Goal: Information Seeking & Learning: Compare options

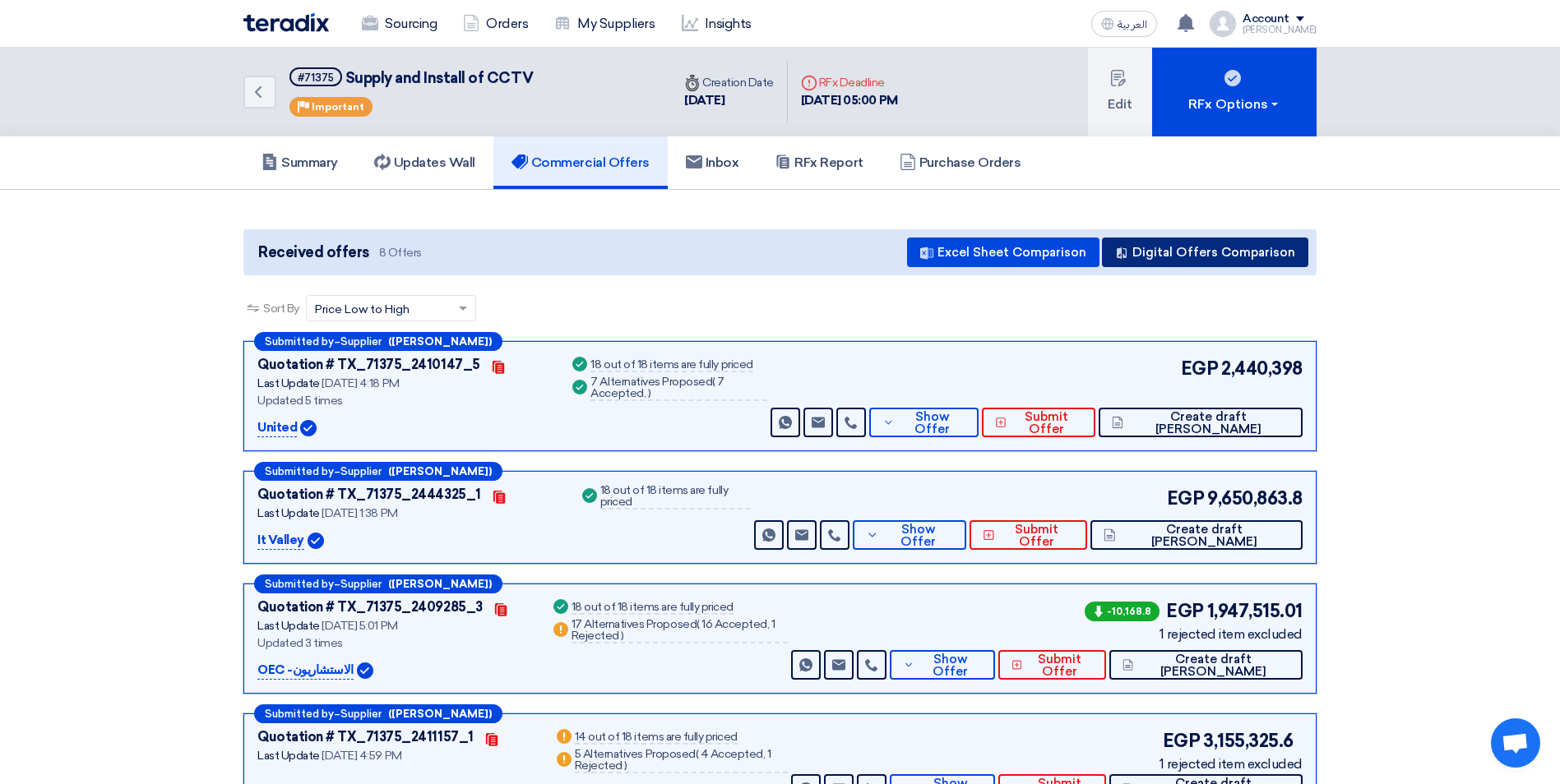
click at [1200, 261] on button "Digital Offers Comparison" at bounding box center [1205, 252] width 207 height 30
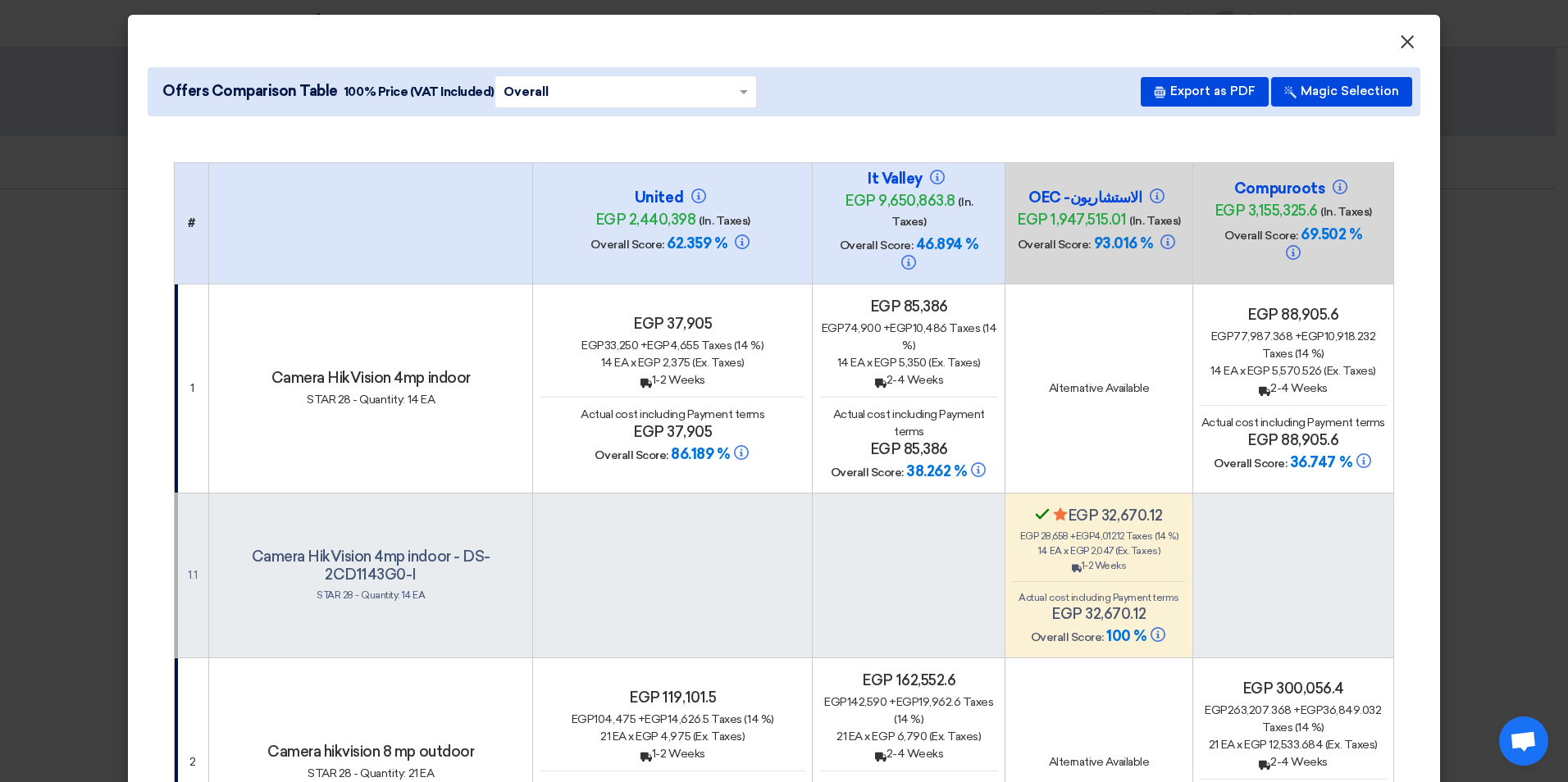
click at [1405, 40] on span "×" at bounding box center [1407, 46] width 16 height 33
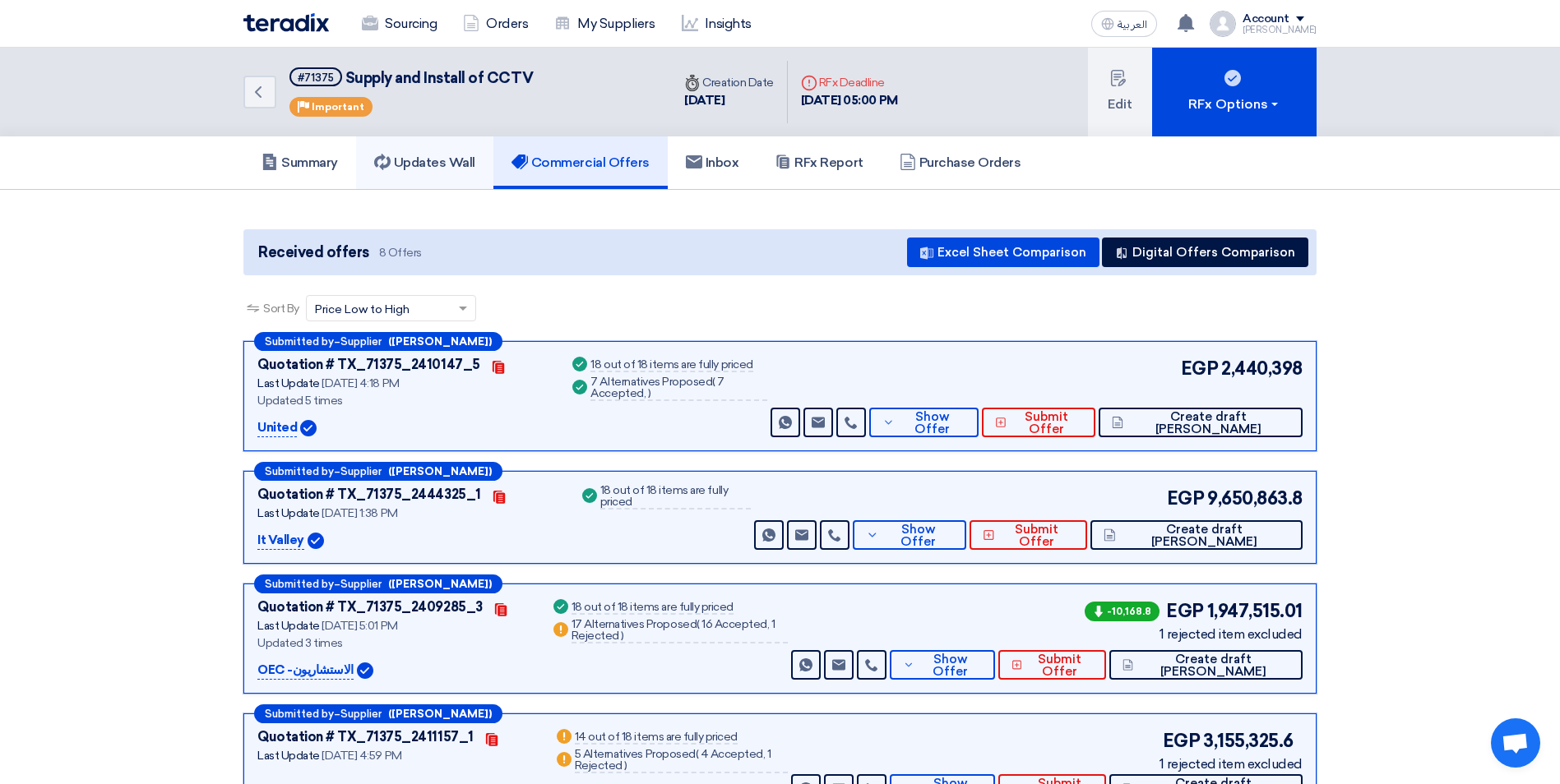
click at [430, 153] on link "Updates Wall" at bounding box center [425, 163] width 138 height 52
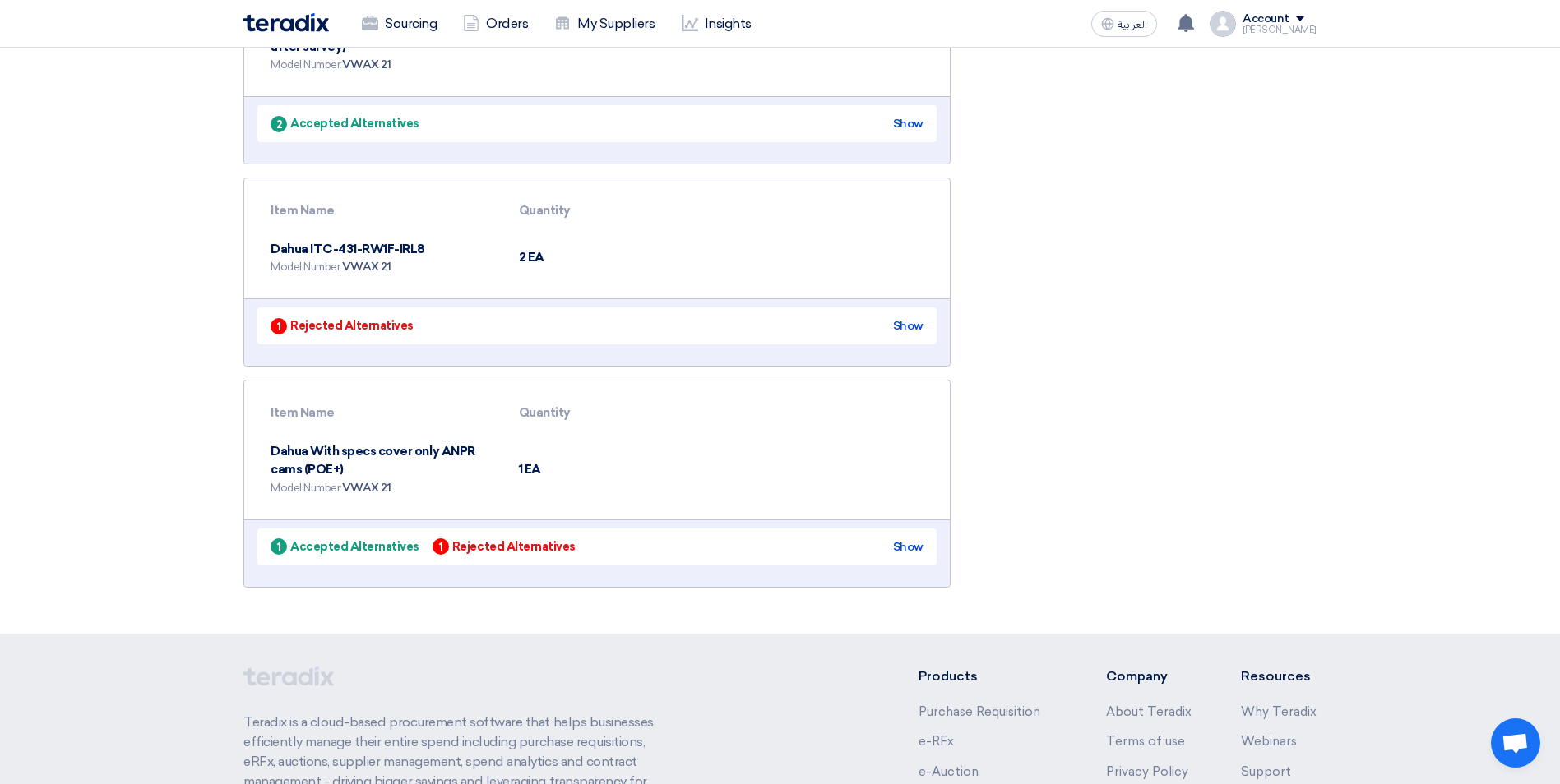
scroll to position [3405, 0]
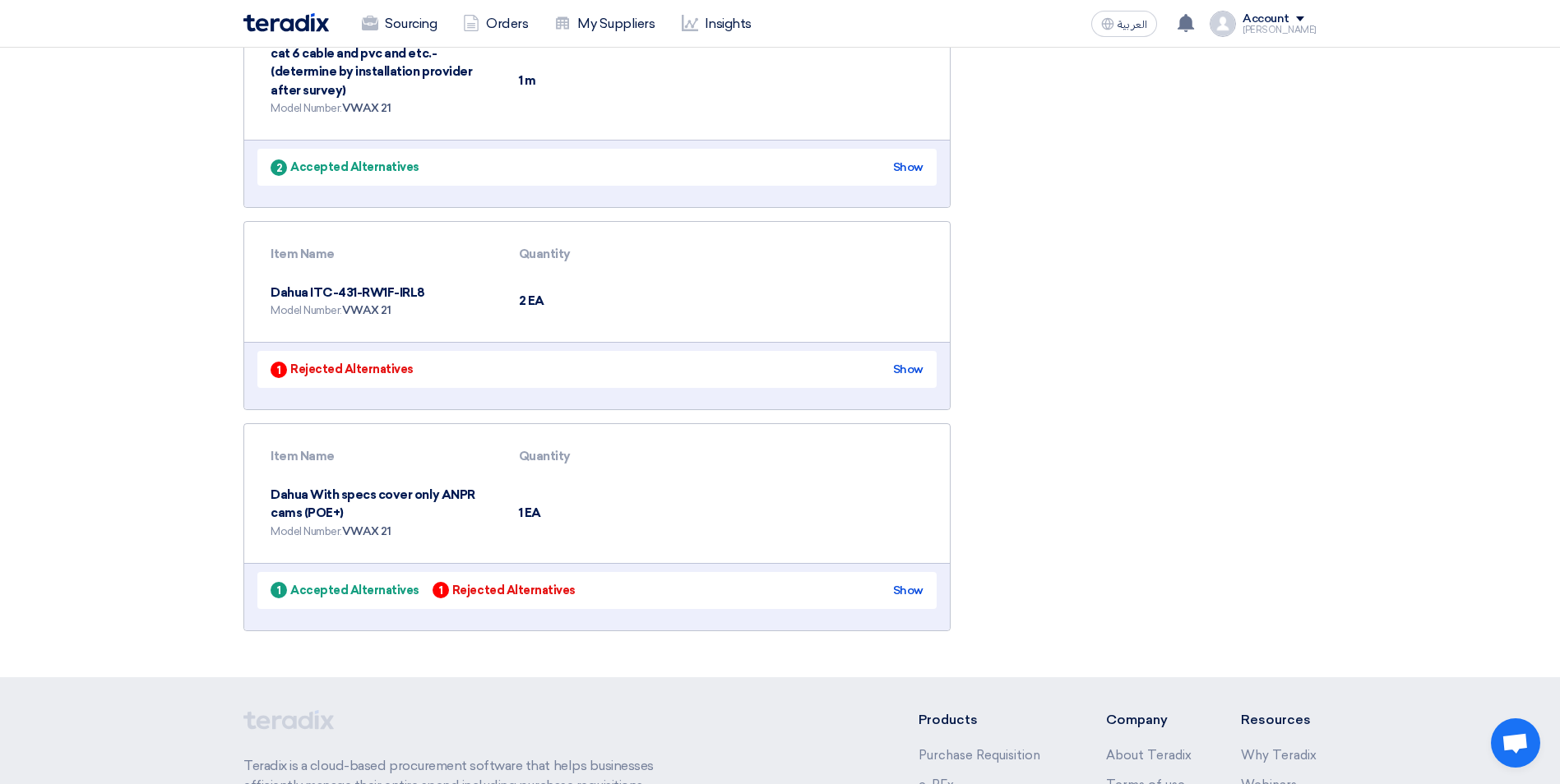
click at [911, 572] on div "1 Accepted Alternatives 1 Rejected Alternatives Show" at bounding box center [596, 590] width 680 height 37
click at [911, 582] on div "Show" at bounding box center [907, 591] width 30 height 17
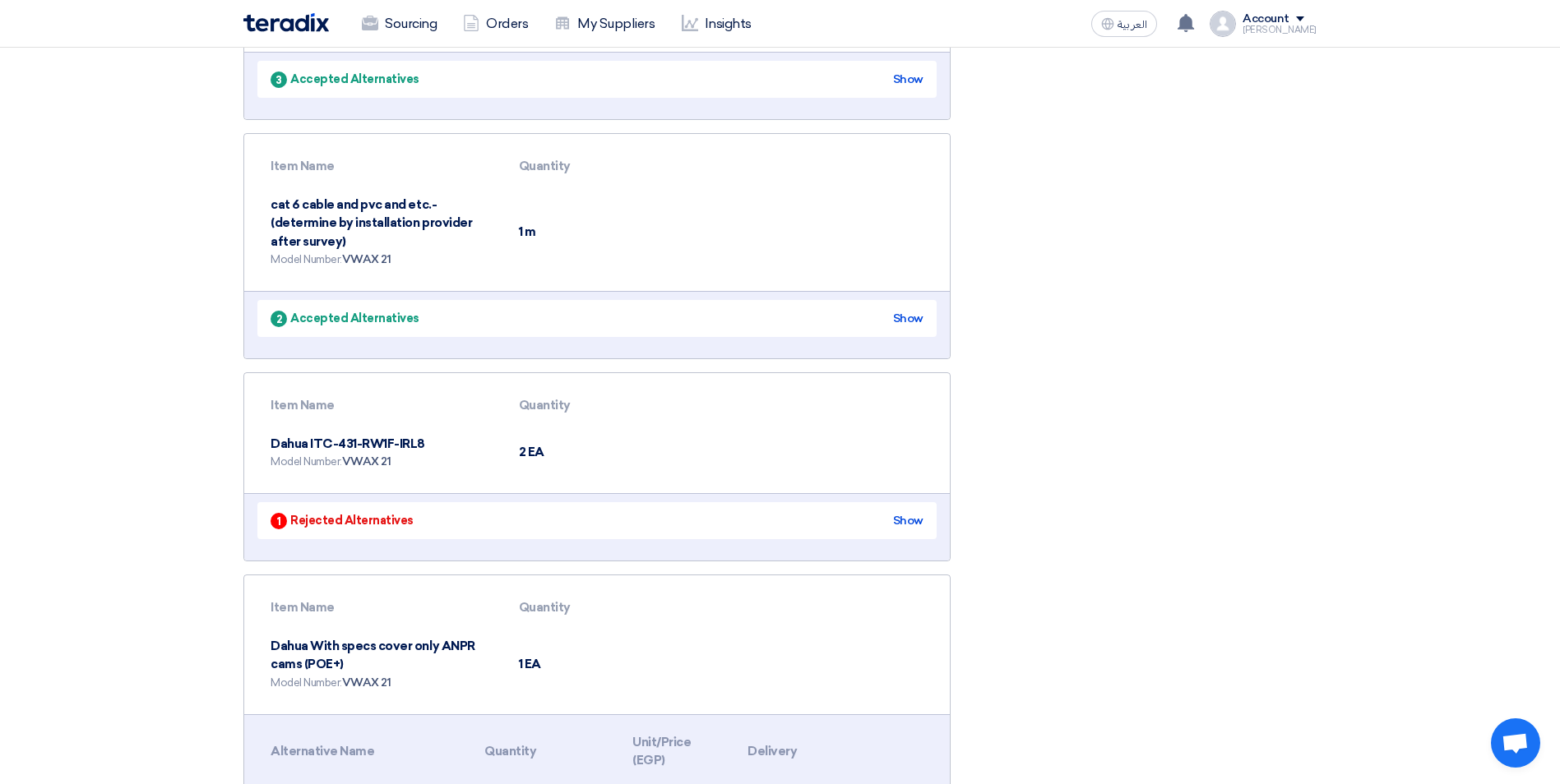
scroll to position [3488, 0]
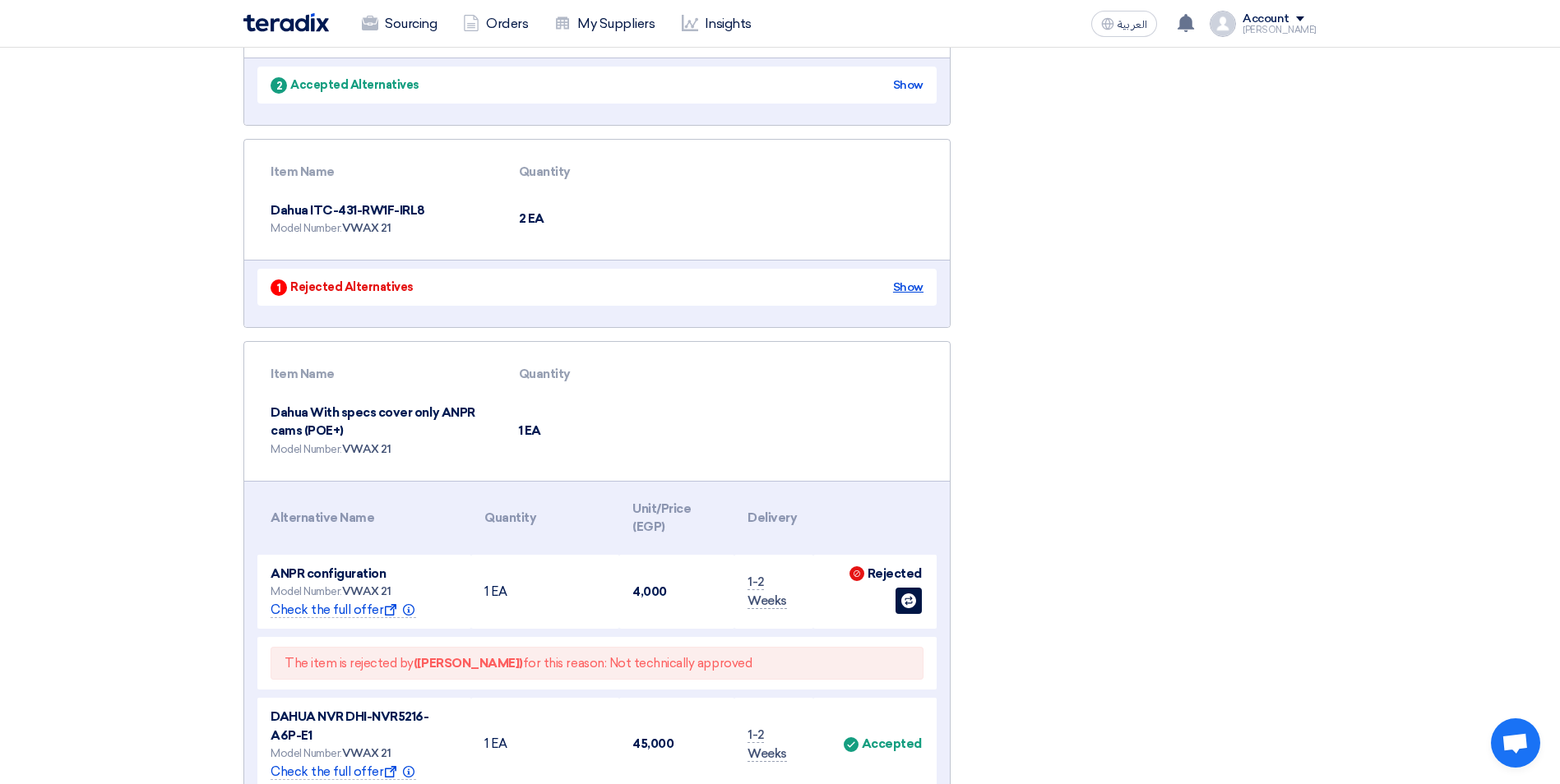
click at [923, 279] on div "Show" at bounding box center [907, 288] width 30 height 17
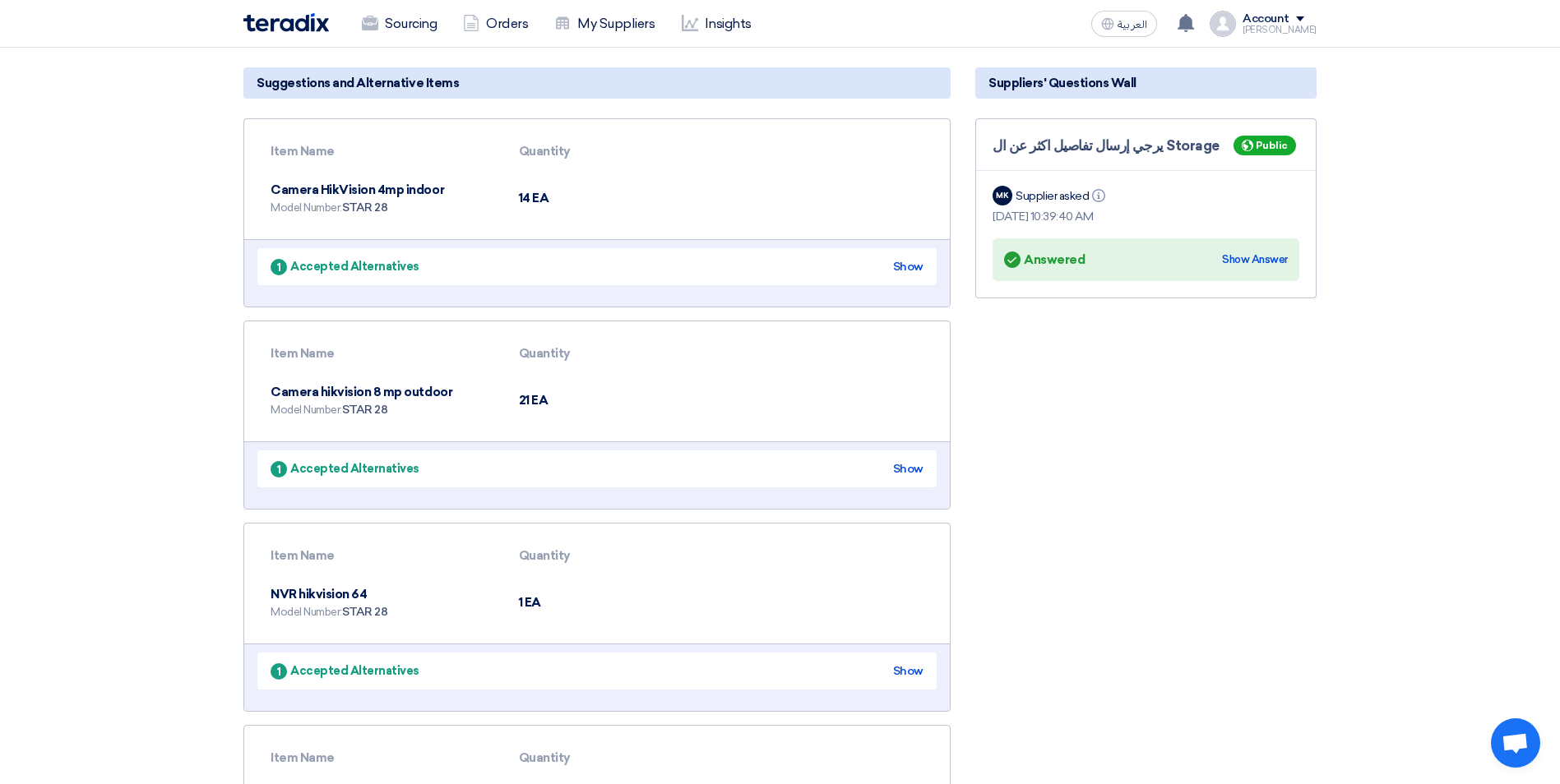
scroll to position [0, 0]
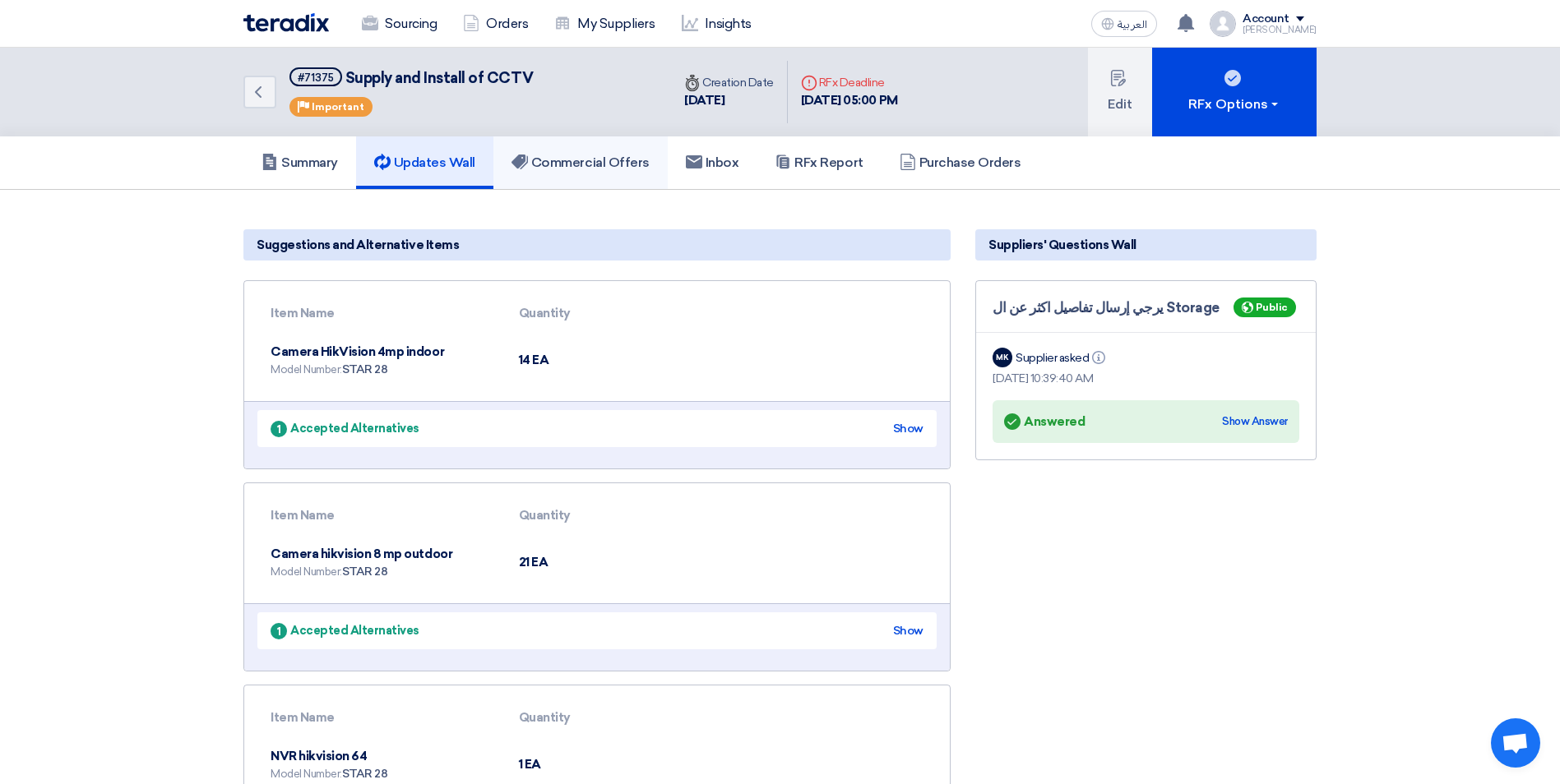
click at [569, 161] on h5 "Commercial Offers" at bounding box center [581, 162] width 138 height 16
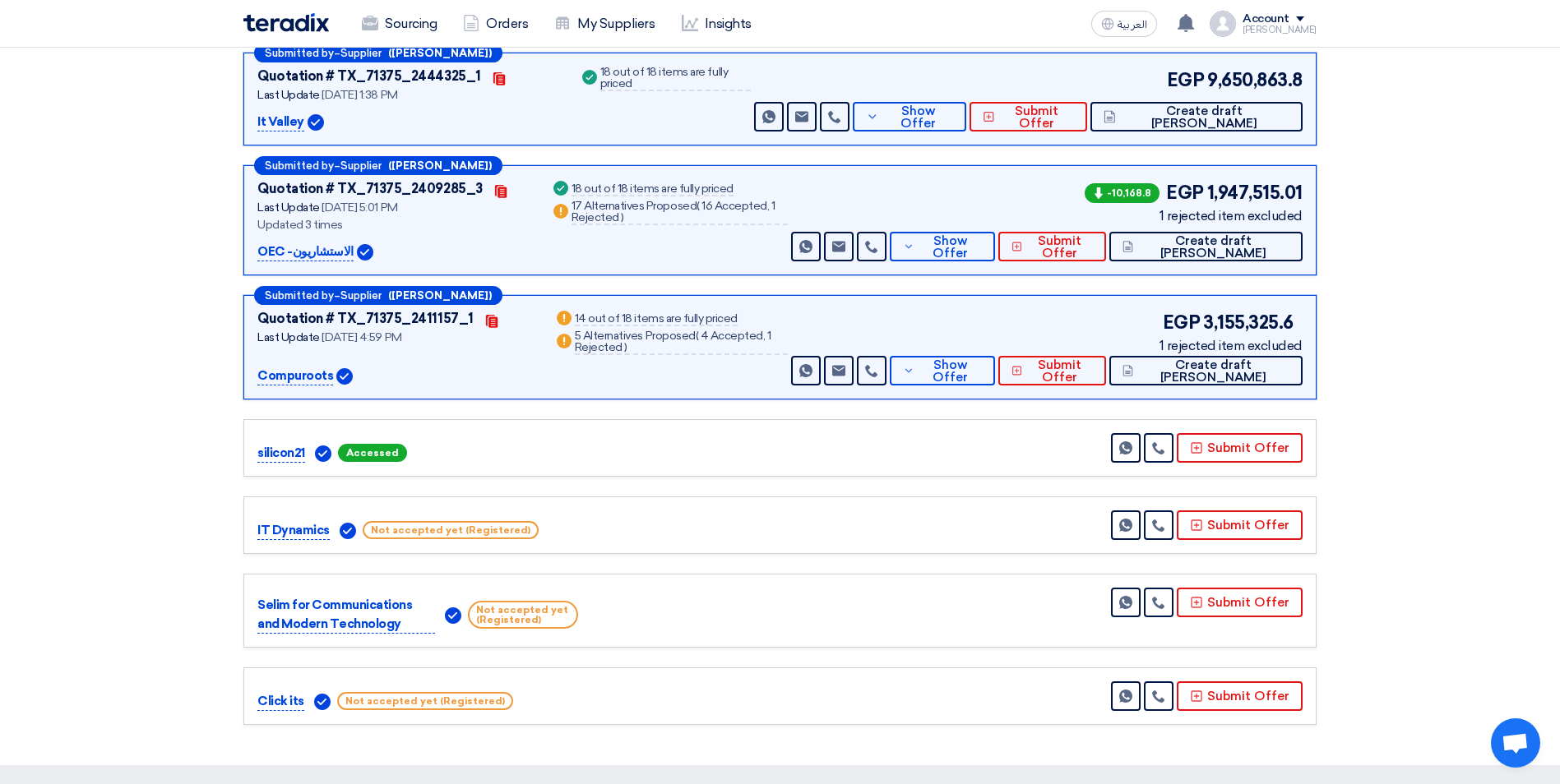
scroll to position [246, 0]
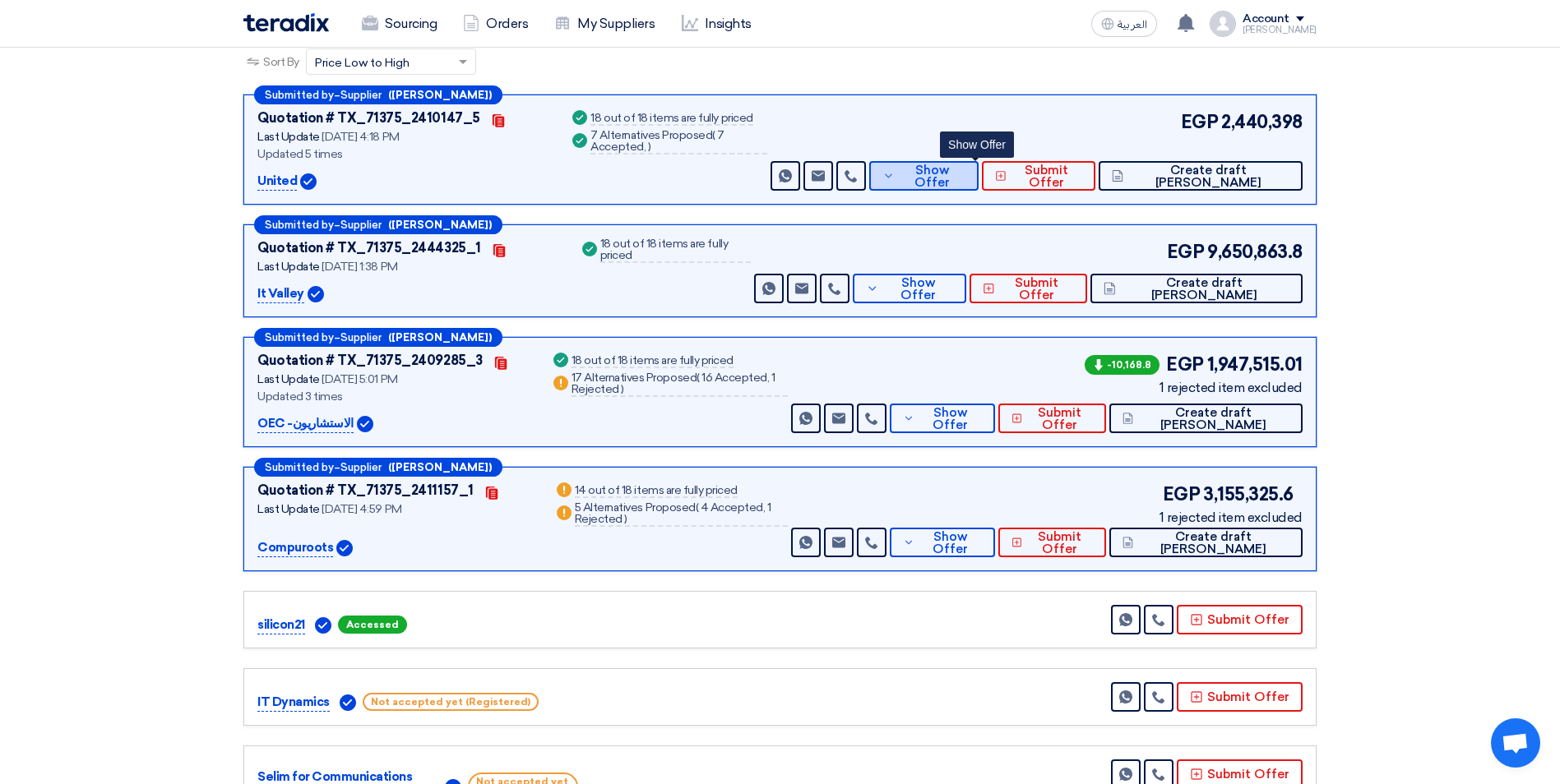
click at [967, 177] on span "Show Offer" at bounding box center [933, 176] width 68 height 24
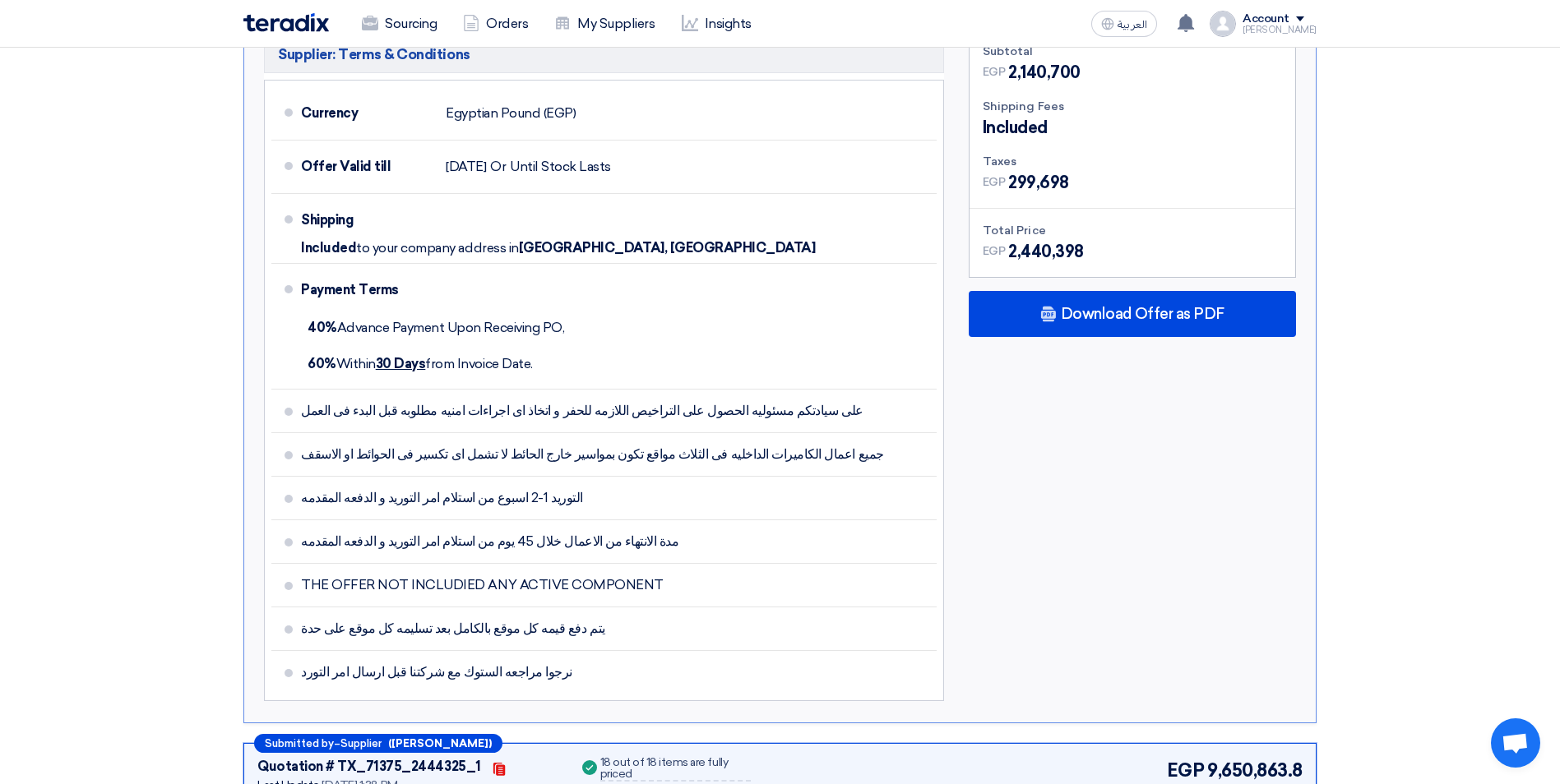
scroll to position [1726, 0]
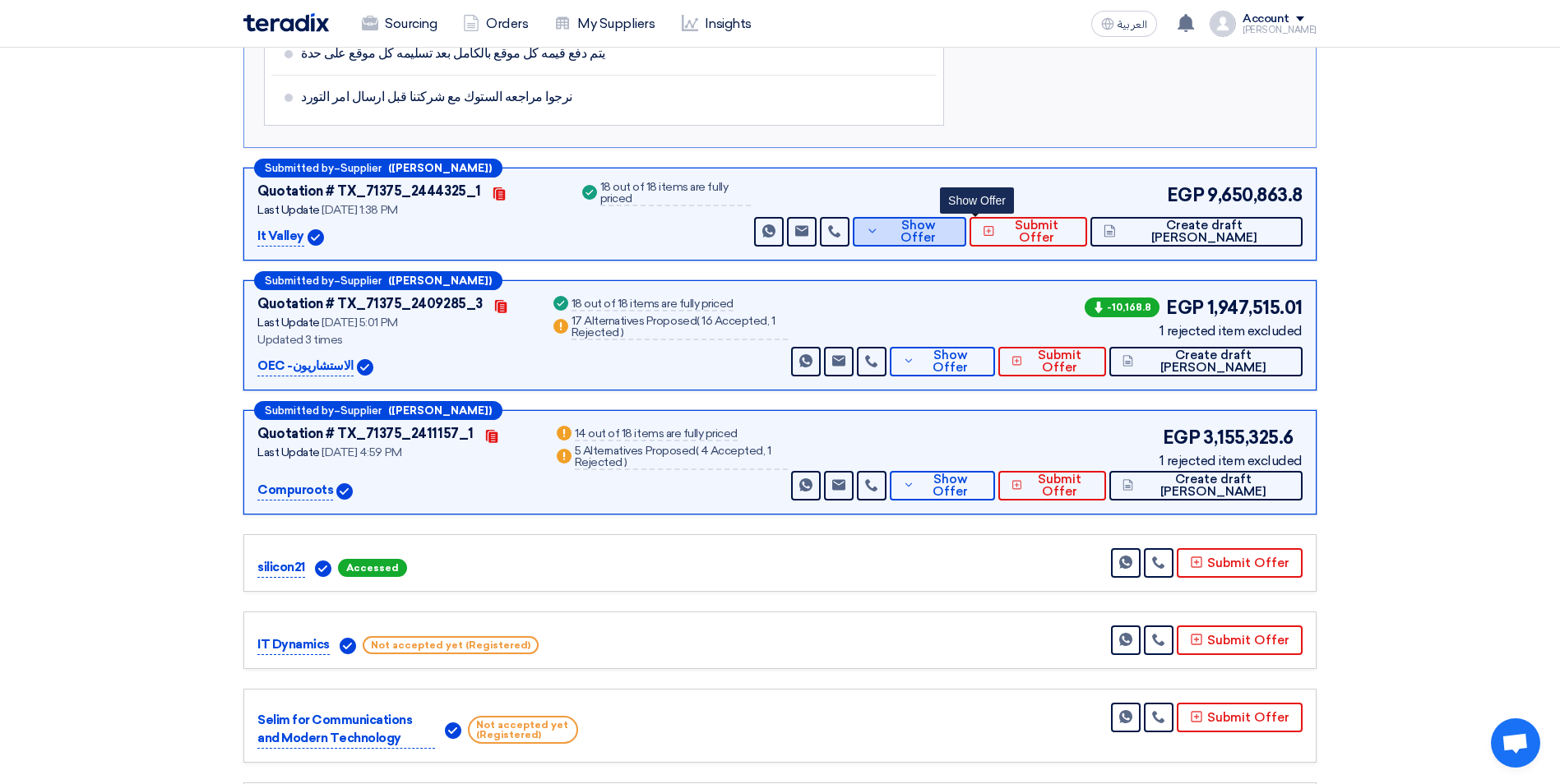
click at [879, 225] on icon at bounding box center [873, 232] width 14 height 14
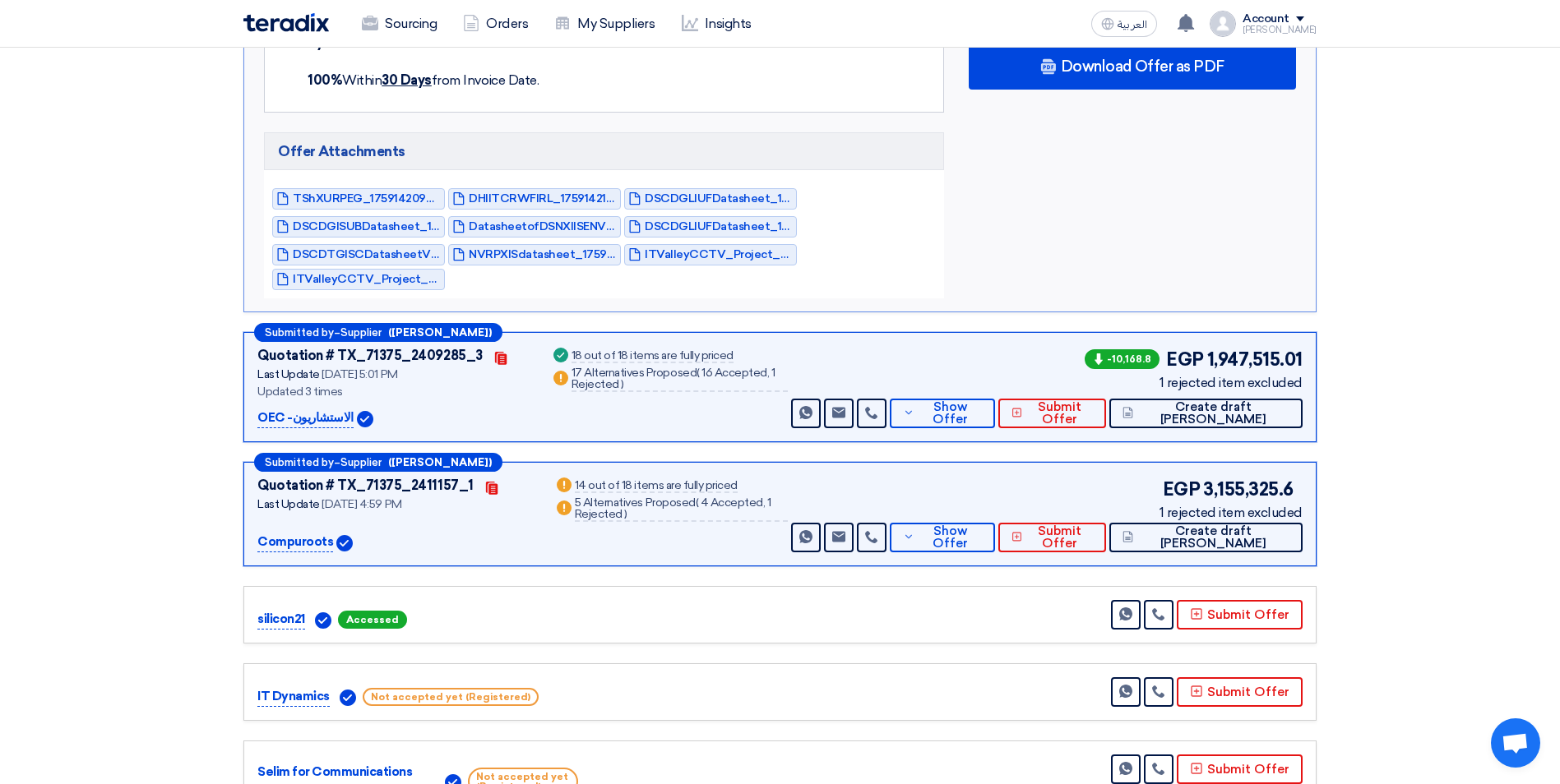
scroll to position [2115, 0]
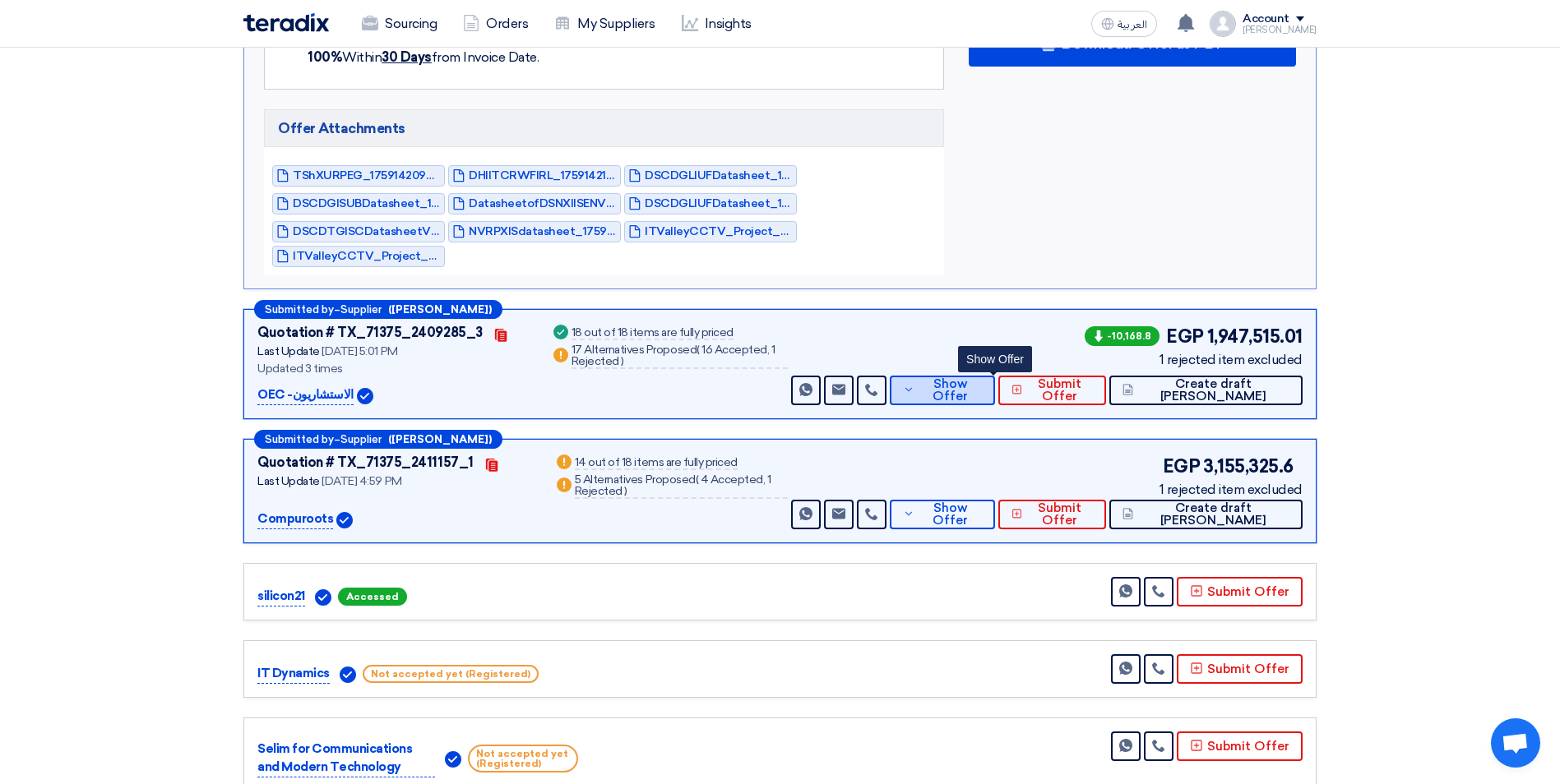
click at [981, 381] on span "Show Offer" at bounding box center [949, 390] width 62 height 24
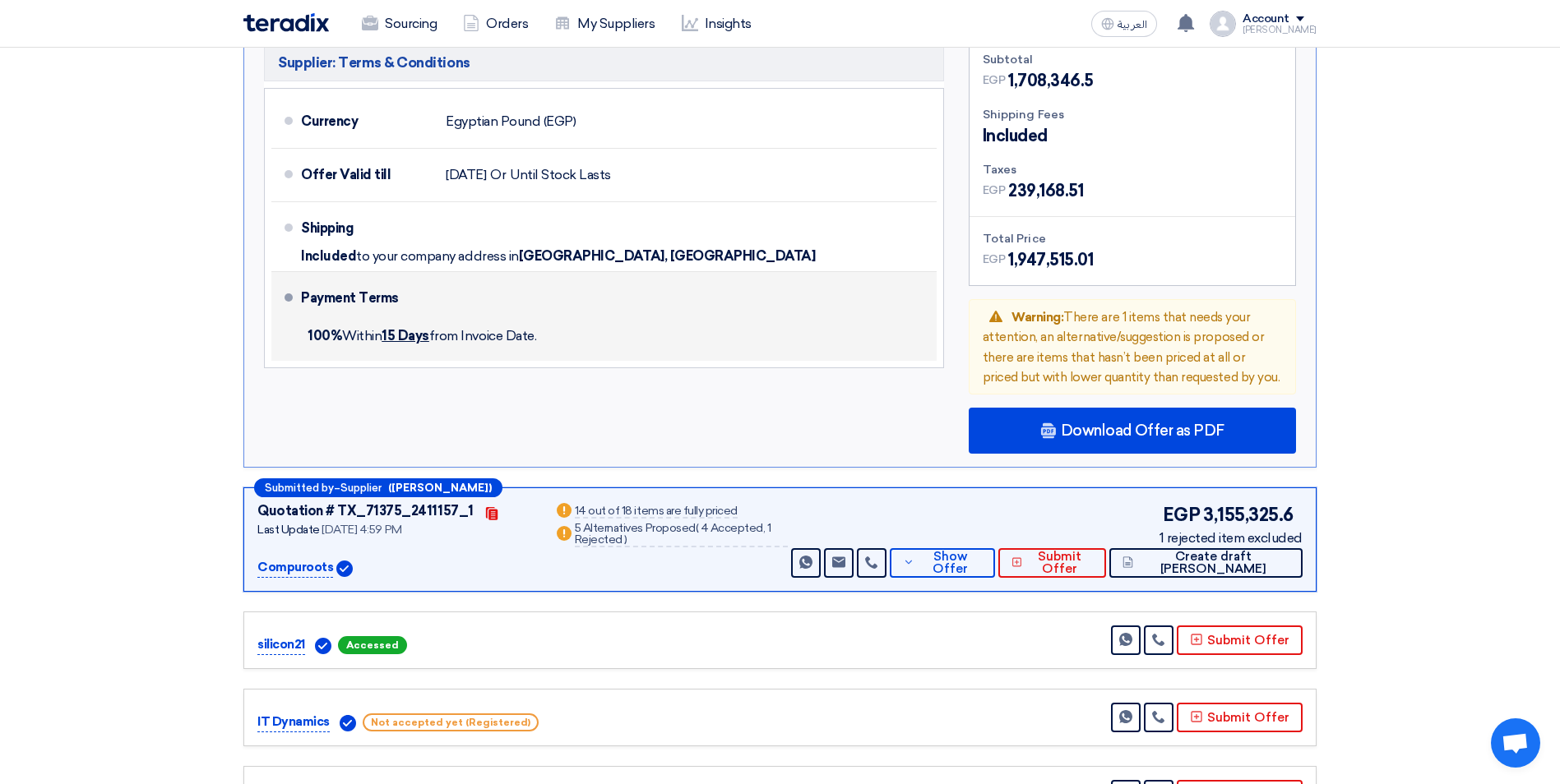
scroll to position [3348, 0]
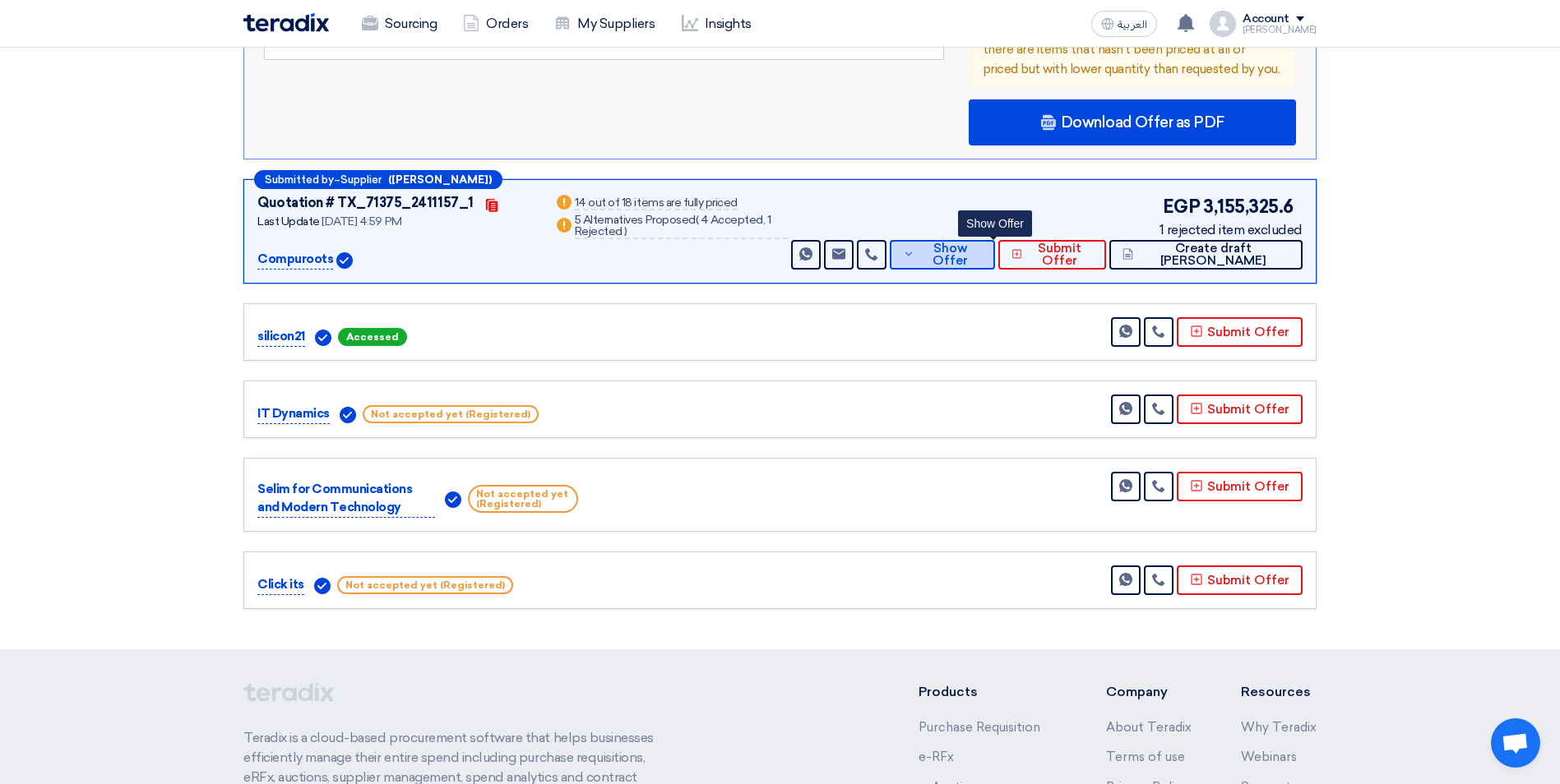
click at [981, 242] on span "Show Offer" at bounding box center [949, 254] width 62 height 24
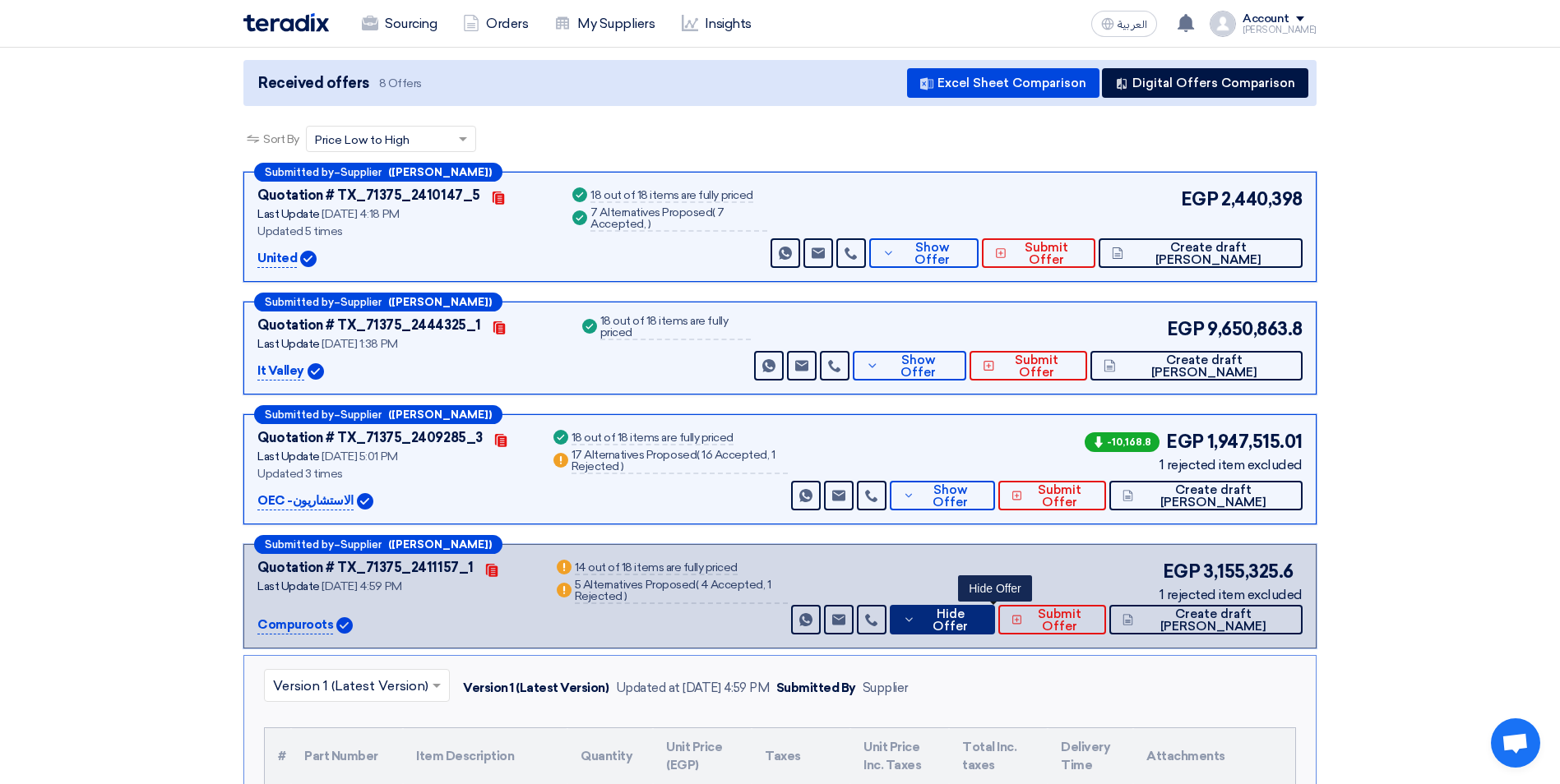
scroll to position [0, 0]
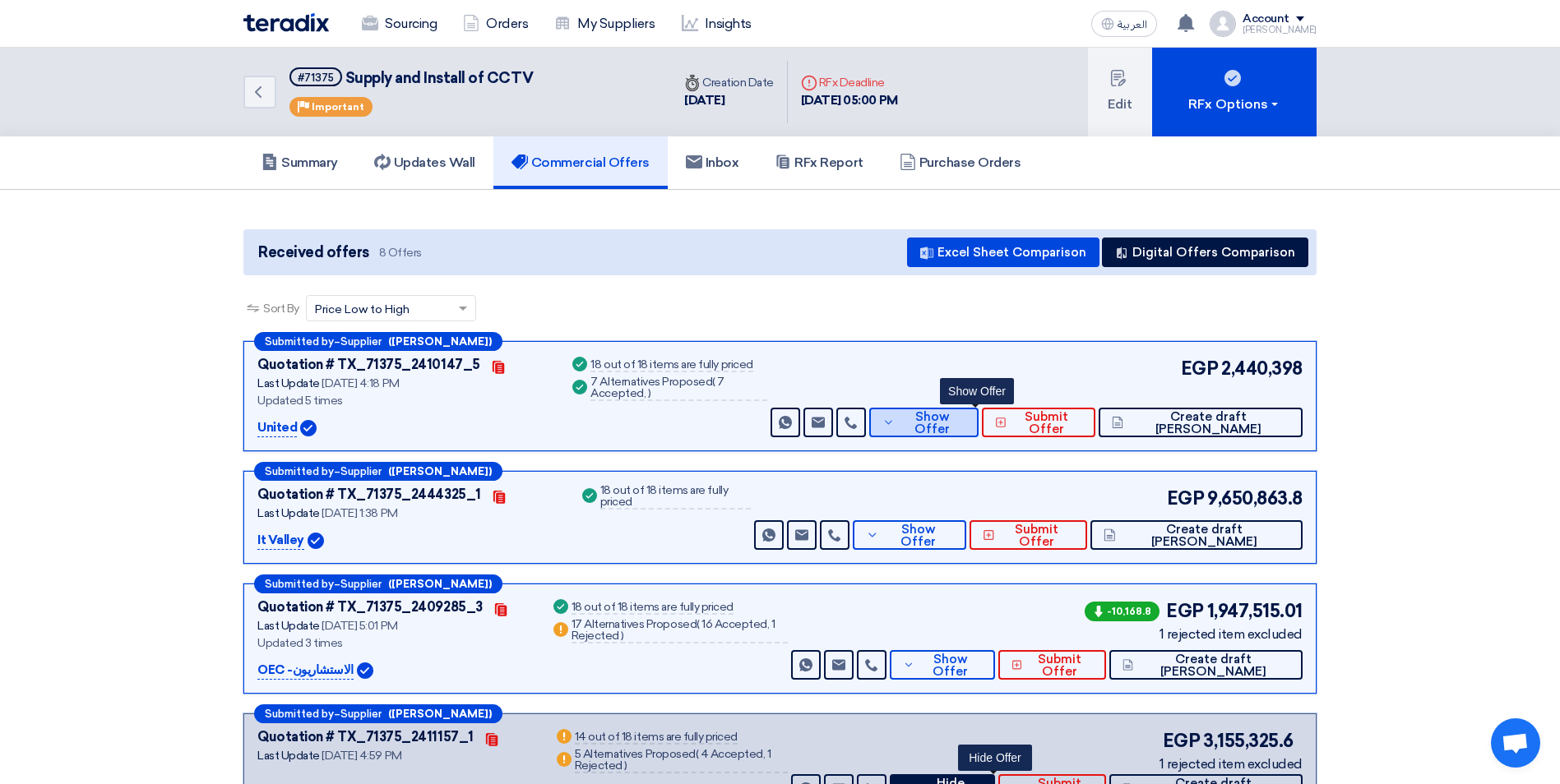
click at [966, 416] on span "Show Offer" at bounding box center [933, 423] width 68 height 24
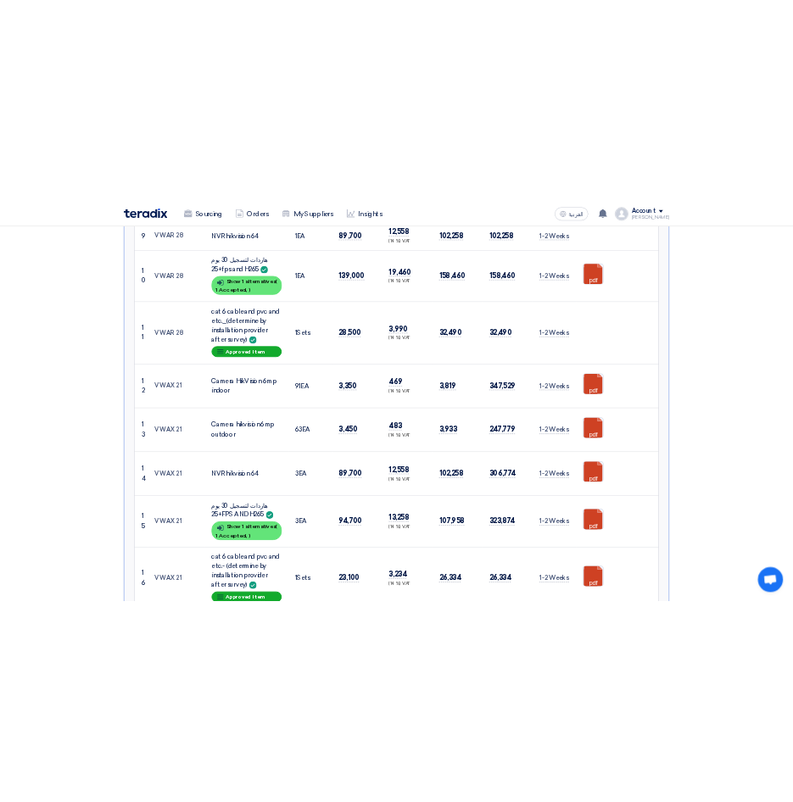
scroll to position [1612, 0]
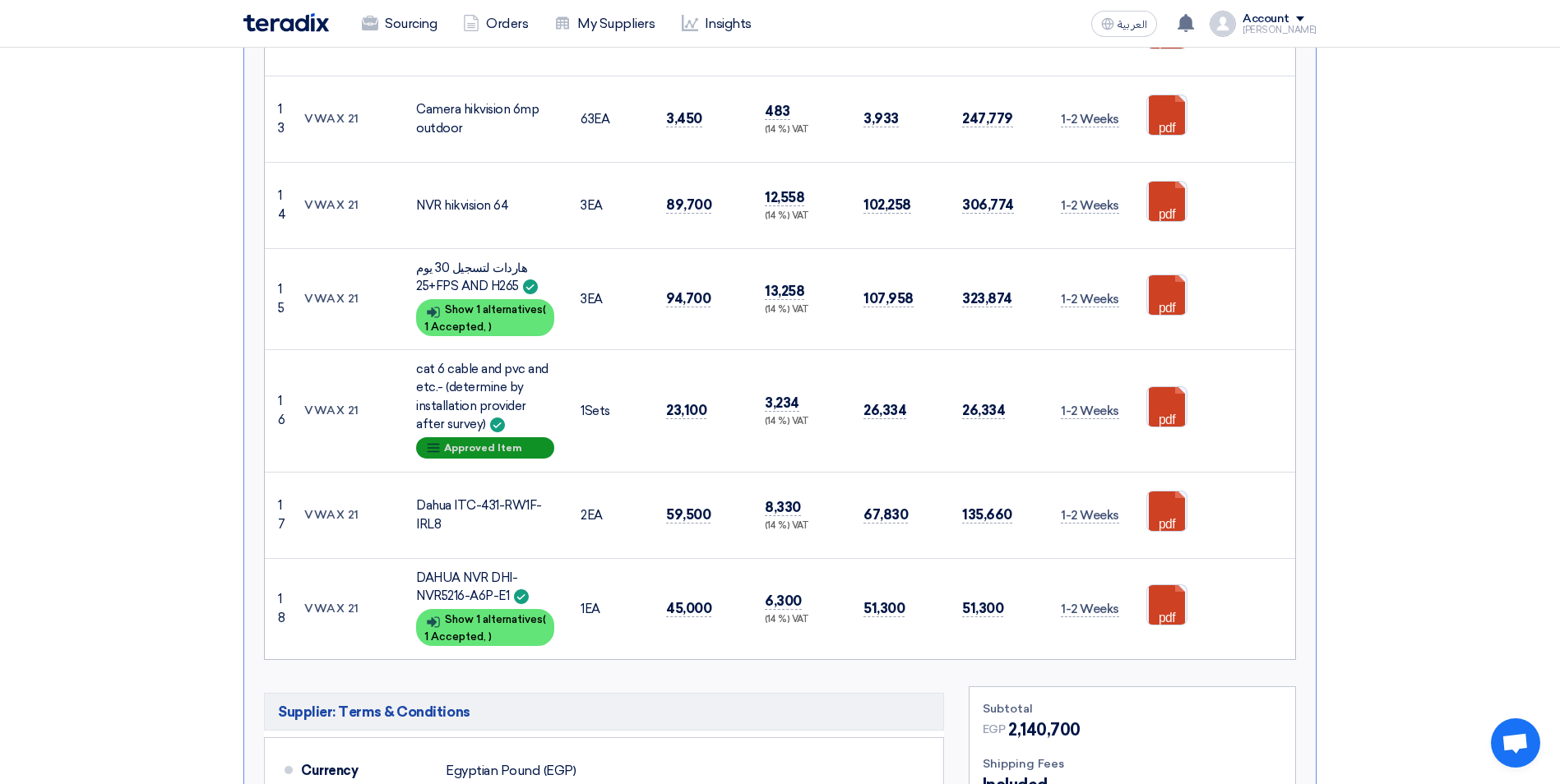
click at [498, 445] on div "Breakdown Approved Item" at bounding box center [485, 448] width 138 height 21
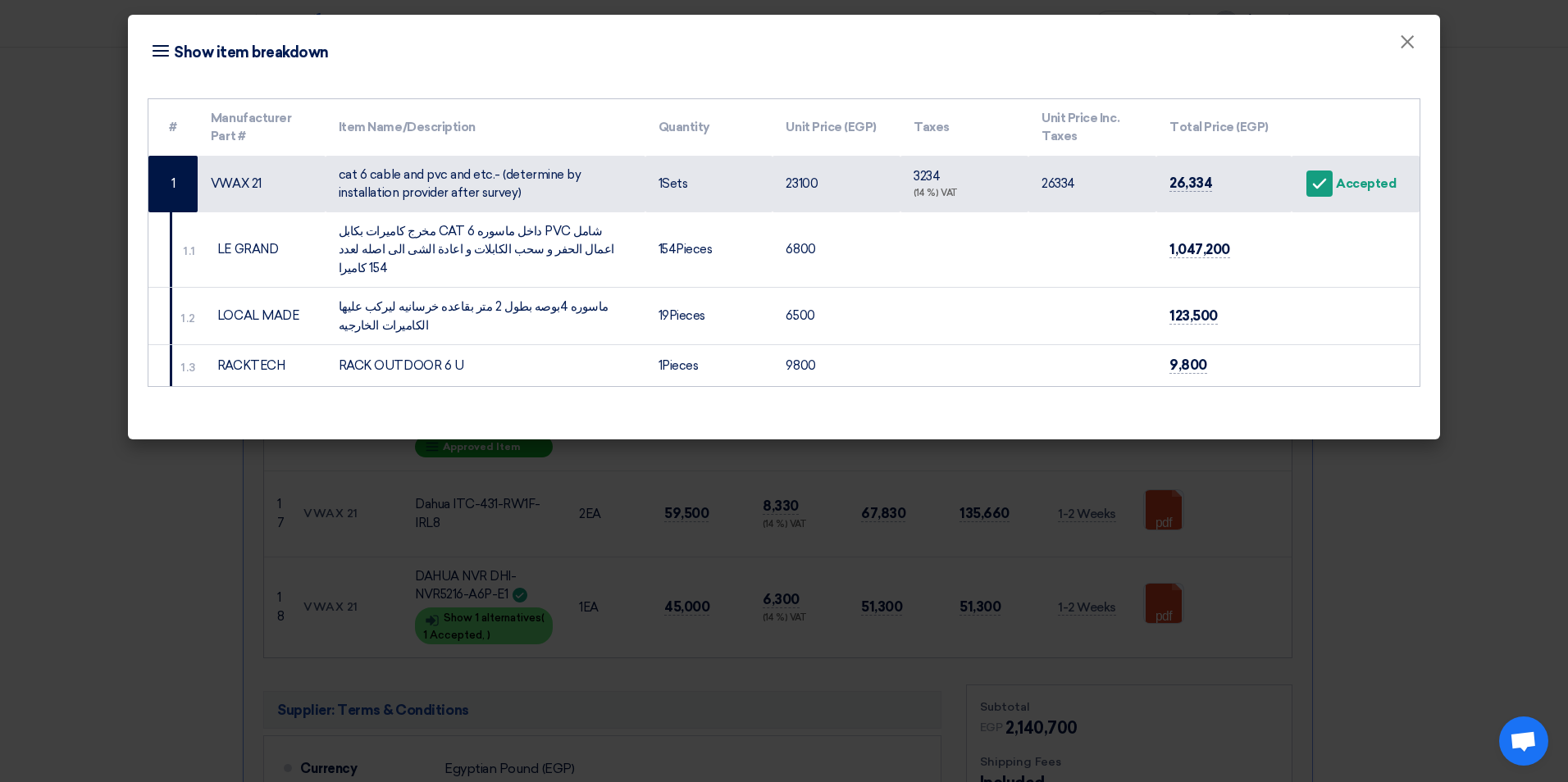
drag, startPoint x: 343, startPoint y: 289, endPoint x: 457, endPoint y: 310, distance: 115.9
click at [455, 310] on td "ماسوره 4بوصه بطول 2 متر بقاعده خرسانيه ليركب عليها الكاميرات الخارجيه" at bounding box center [485, 316] width 320 height 57
drag, startPoint x: 457, startPoint y: 310, endPoint x: 607, endPoint y: 287, distance: 151.8
click at [607, 288] on td "ماسوره 4بوصه بطول 2 متر بقاعده خرسانيه ليركب عليها الكاميرات الخارجيه" at bounding box center [485, 316] width 320 height 57
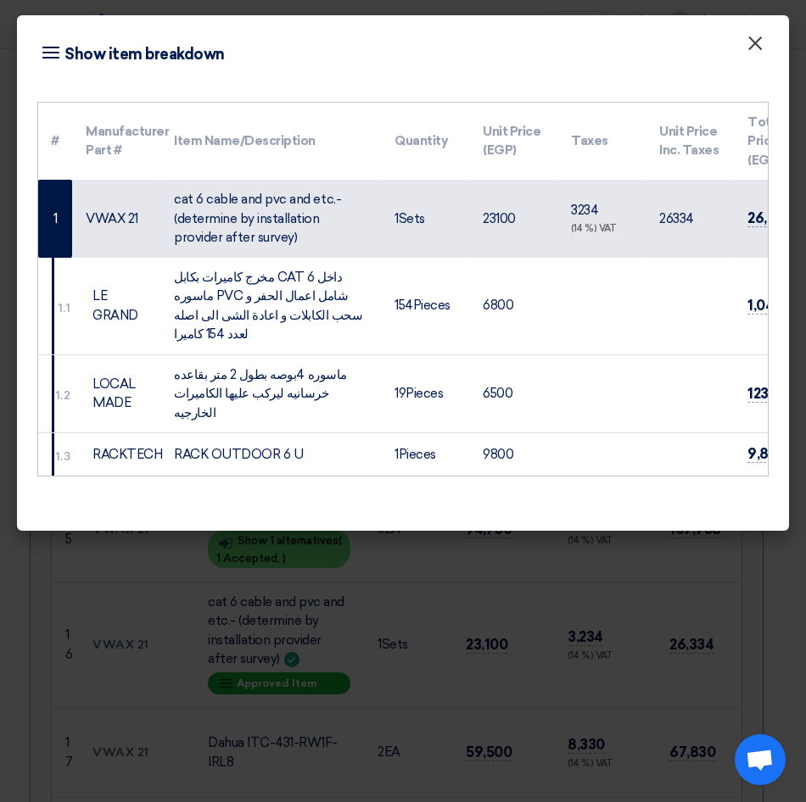
click at [763, 46] on span "×" at bounding box center [754, 48] width 17 height 34
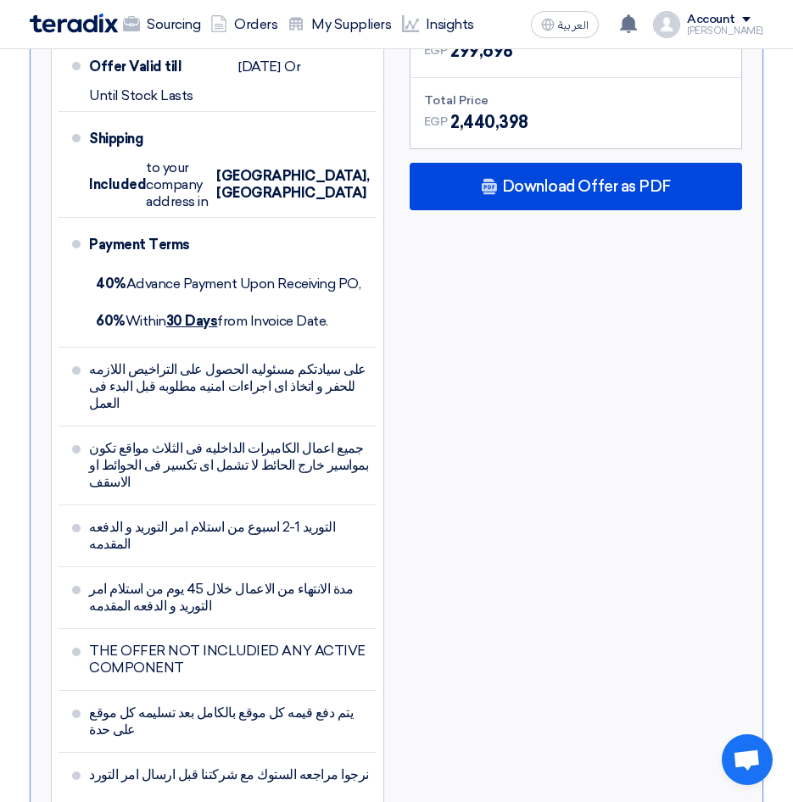
scroll to position [3138, 0]
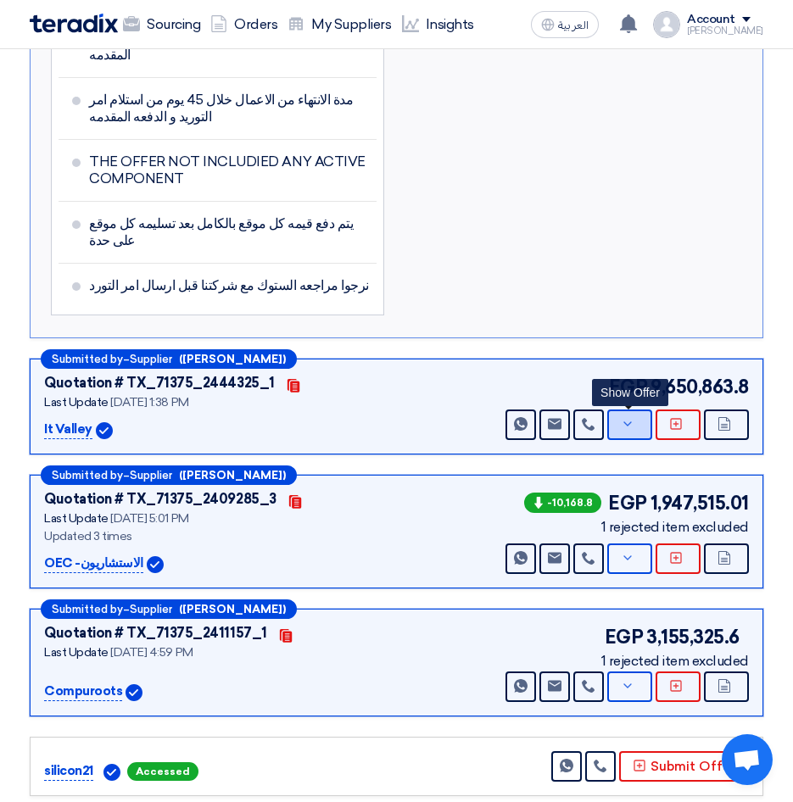
click at [637, 410] on button "Show Offer" at bounding box center [629, 425] width 45 height 31
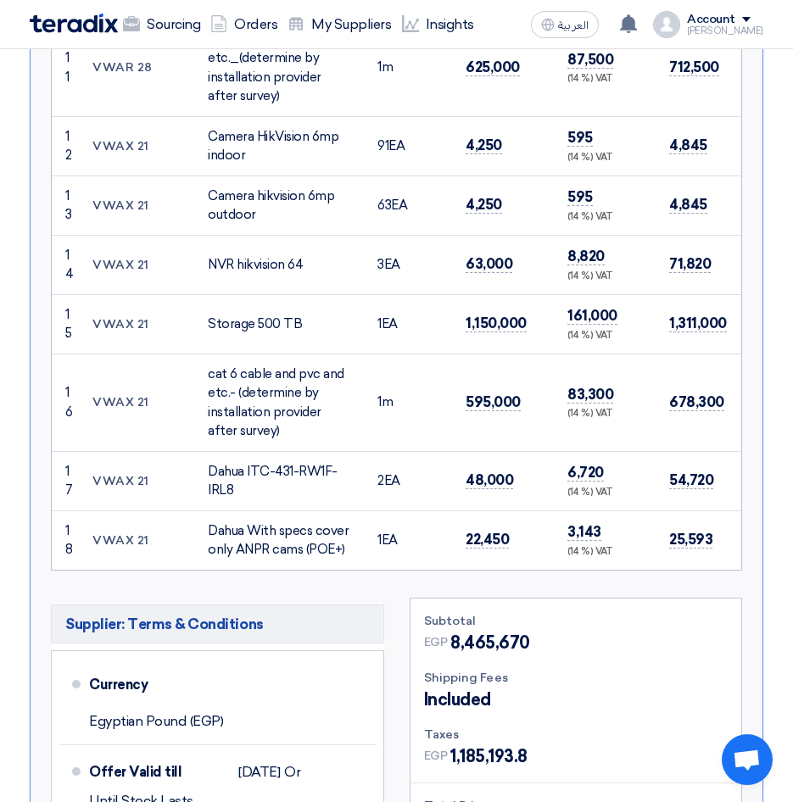
scroll to position [1527, 0]
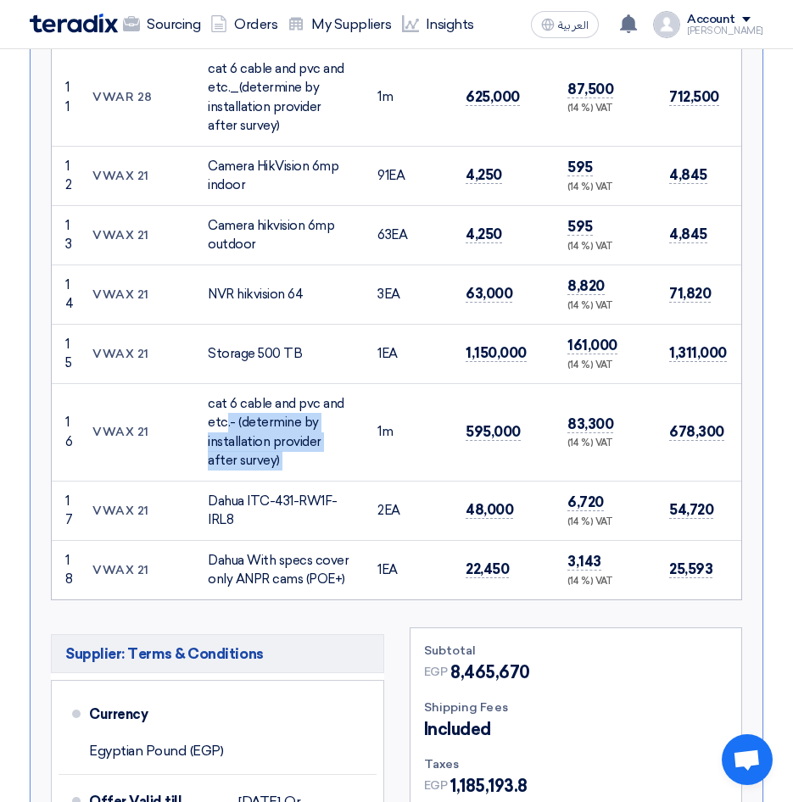
drag, startPoint x: 227, startPoint y: 416, endPoint x: 374, endPoint y: 433, distance: 147.7
click at [374, 433] on tr "16 VWAX 21 cat 6 cable and pvc and etc.- (determine by installation provider af…" at bounding box center [500, 432] width 896 height 98
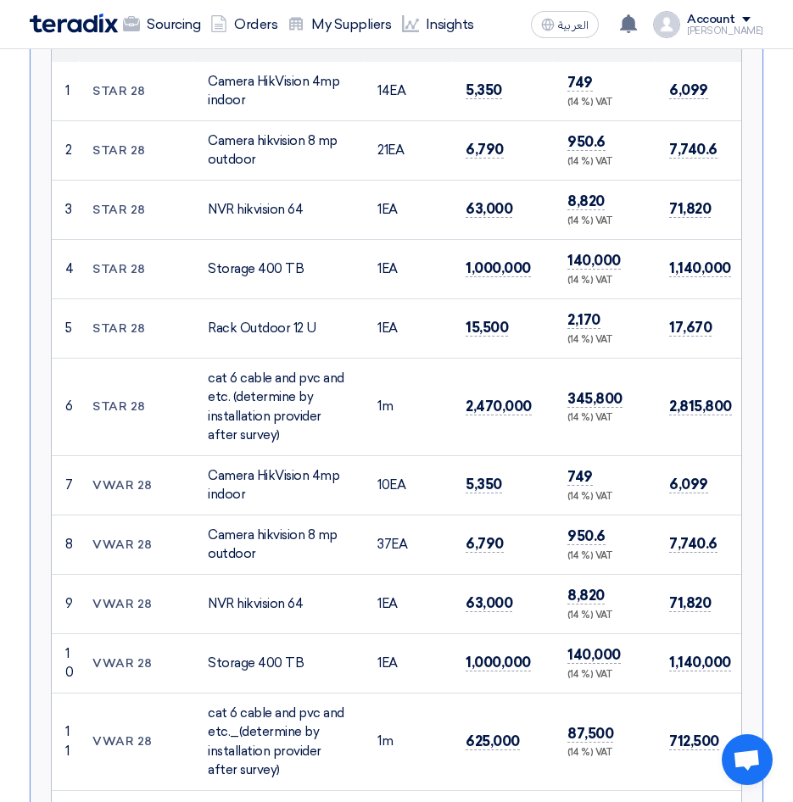
scroll to position [933, 0]
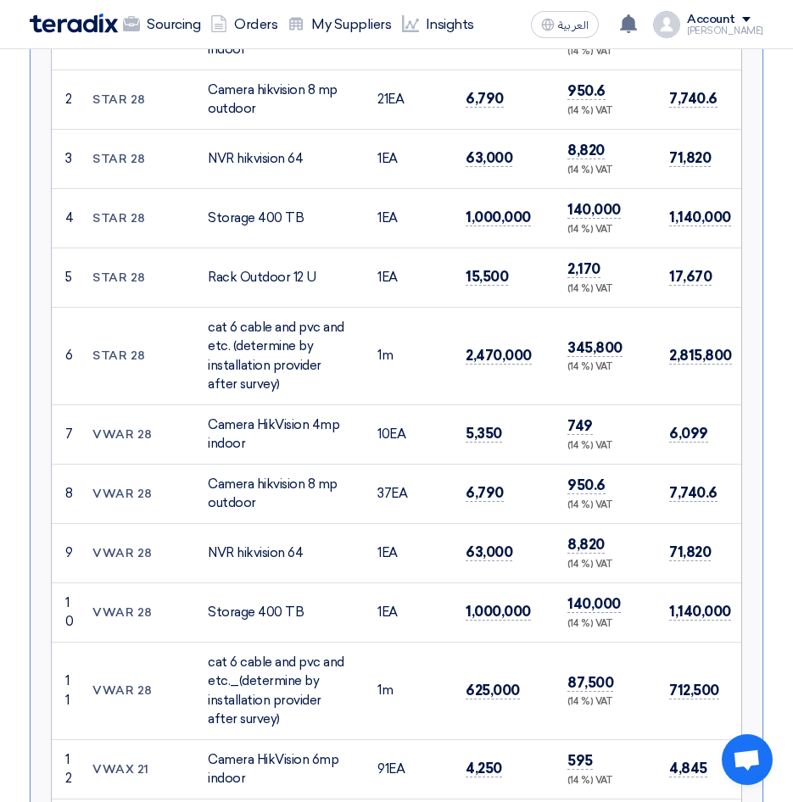
drag, startPoint x: 256, startPoint y: 342, endPoint x: 426, endPoint y: 384, distance: 174.9
click at [426, 384] on tr "6 STAR 28 cat 6 cable and pvc and etc. (determine by installation provider afte…" at bounding box center [500, 356] width 896 height 98
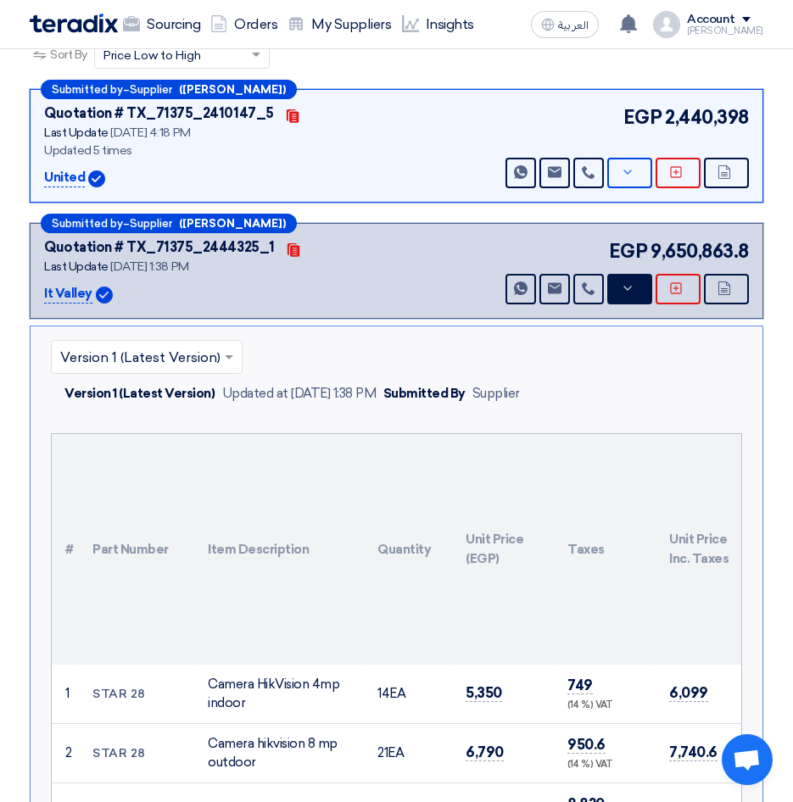
scroll to position [170, 0]
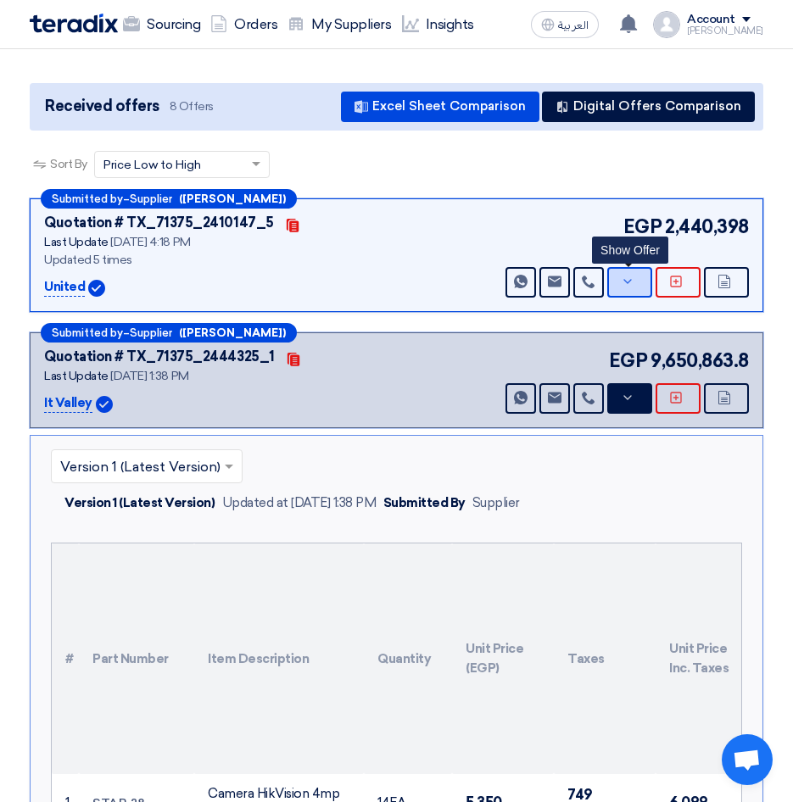
click at [634, 298] on button "Show Offer" at bounding box center [629, 282] width 45 height 31
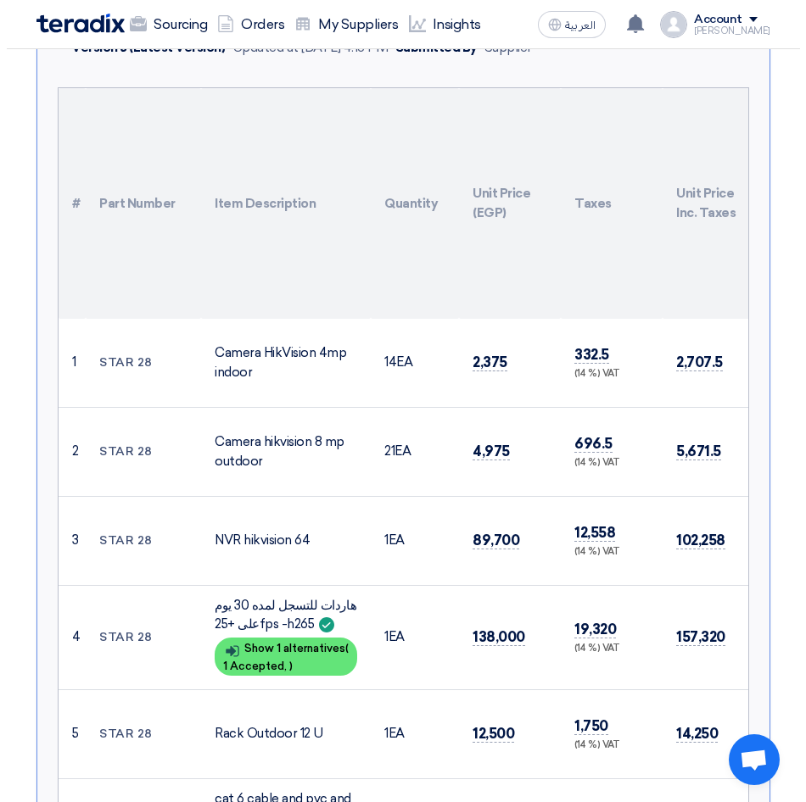
scroll to position [679, 0]
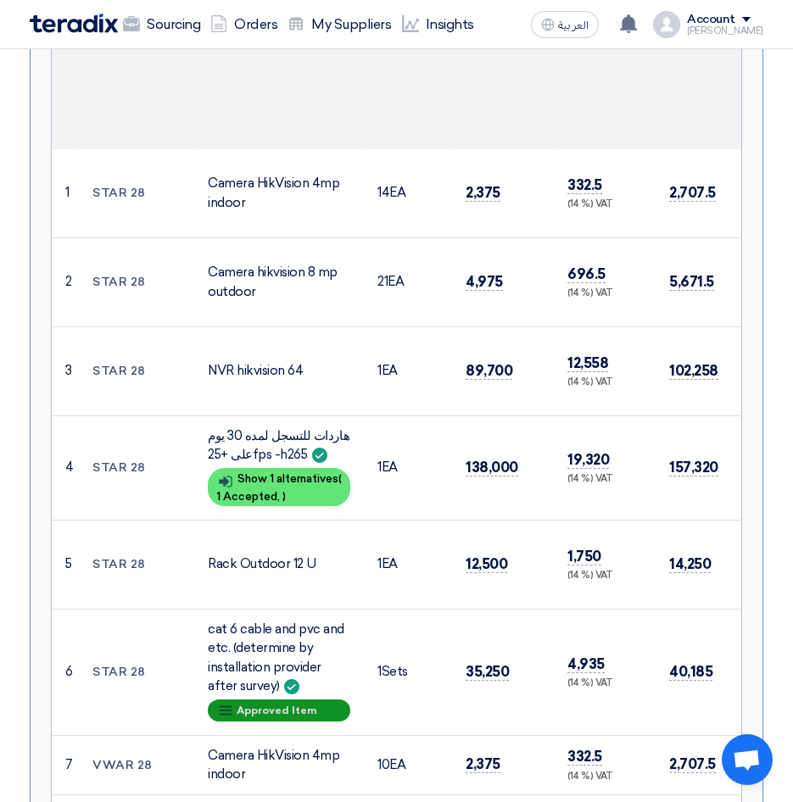
click at [323, 722] on div "Breakdown Approved Item" at bounding box center [279, 711] width 142 height 22
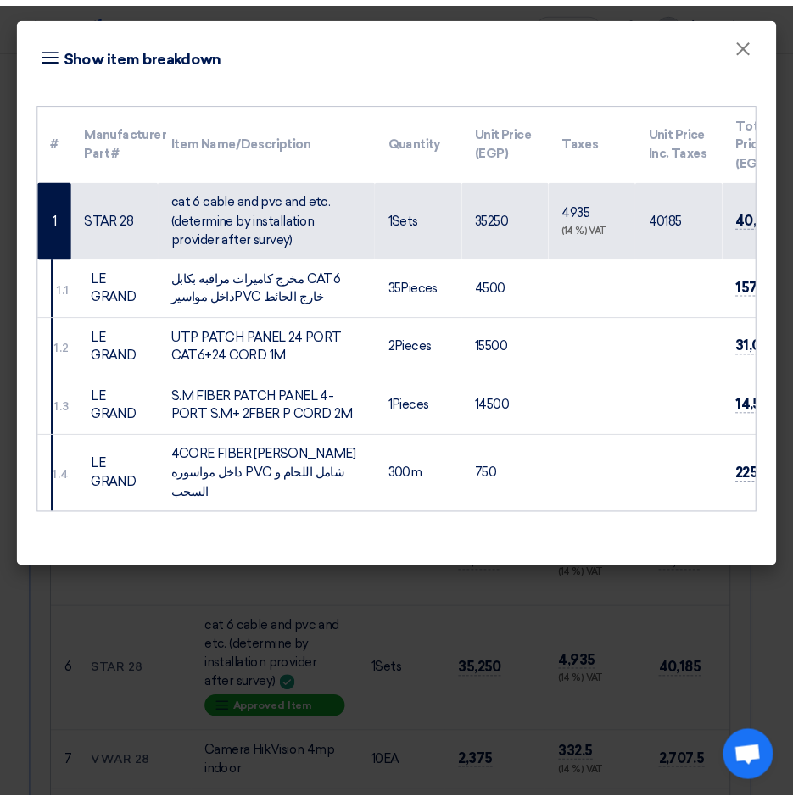
scroll to position [0, 148]
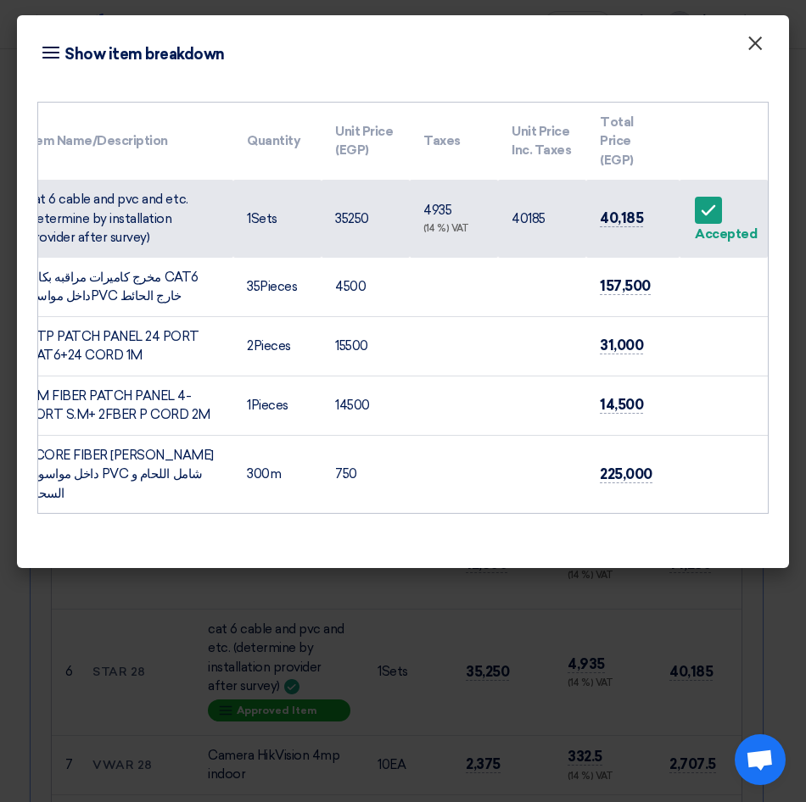
click at [757, 37] on span "×" at bounding box center [754, 48] width 17 height 34
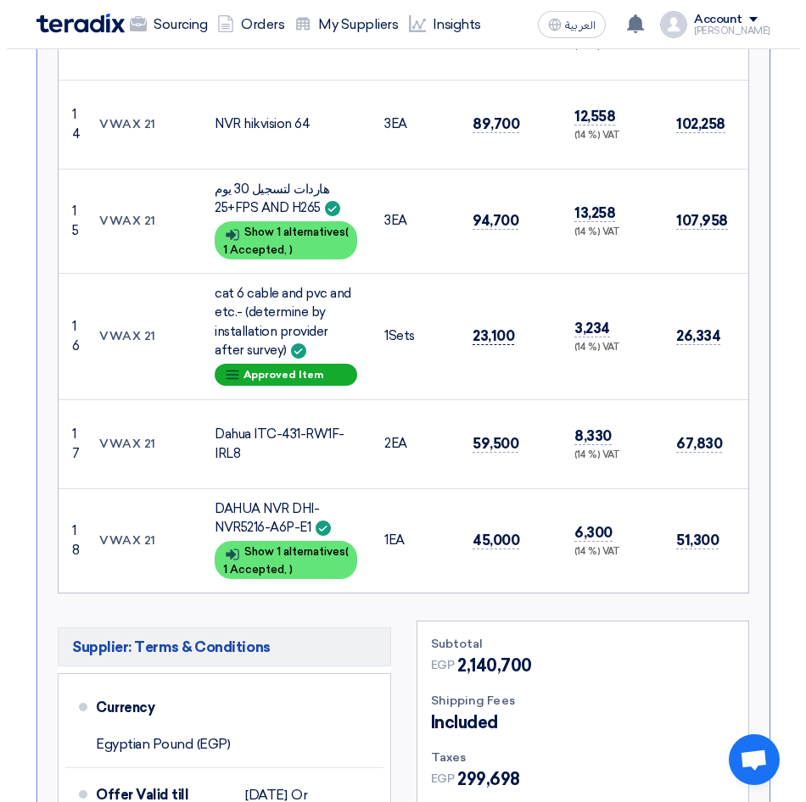
scroll to position [1951, 0]
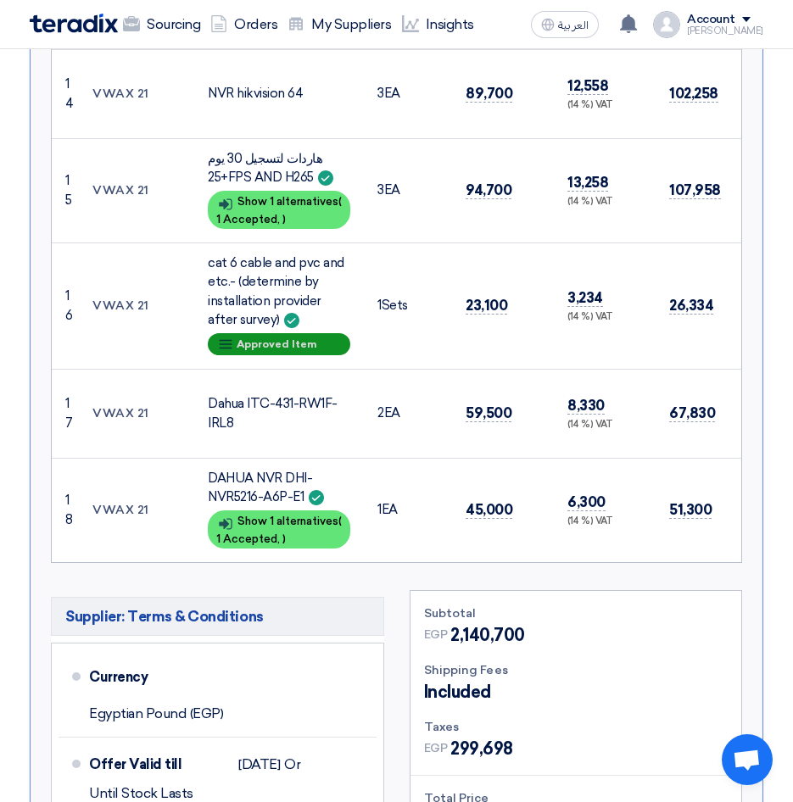
click at [261, 355] on div "Breakdown Approved Item" at bounding box center [279, 344] width 142 height 22
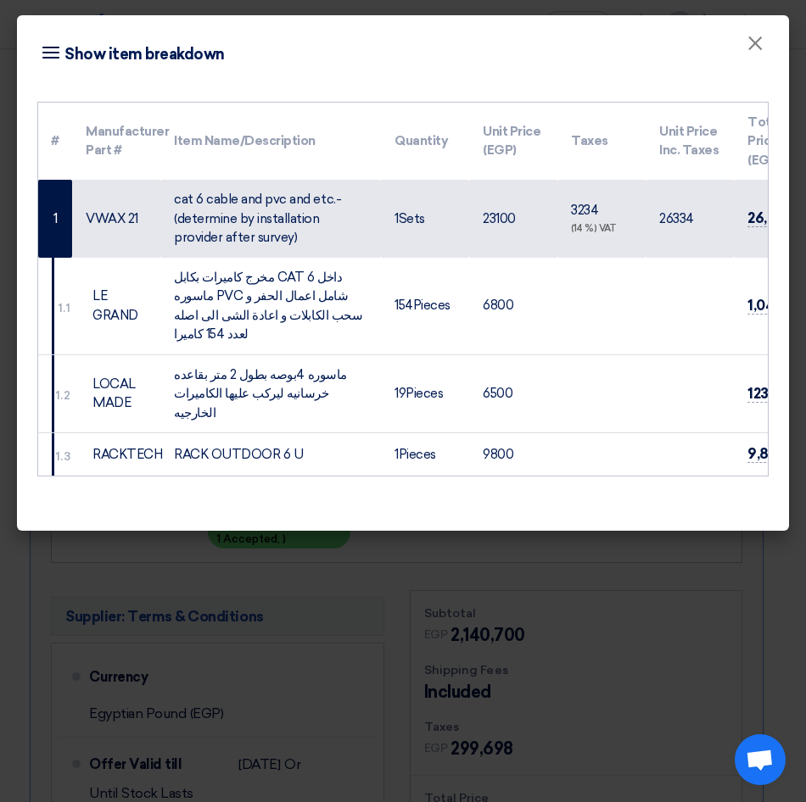
click at [494, 198] on td "23100" at bounding box center [513, 219] width 88 height 78
click at [500, 187] on td "23100" at bounding box center [513, 219] width 88 height 78
click at [509, 205] on td "23100" at bounding box center [513, 219] width 88 height 78
click at [509, 204] on td "23100" at bounding box center [513, 219] width 88 height 78
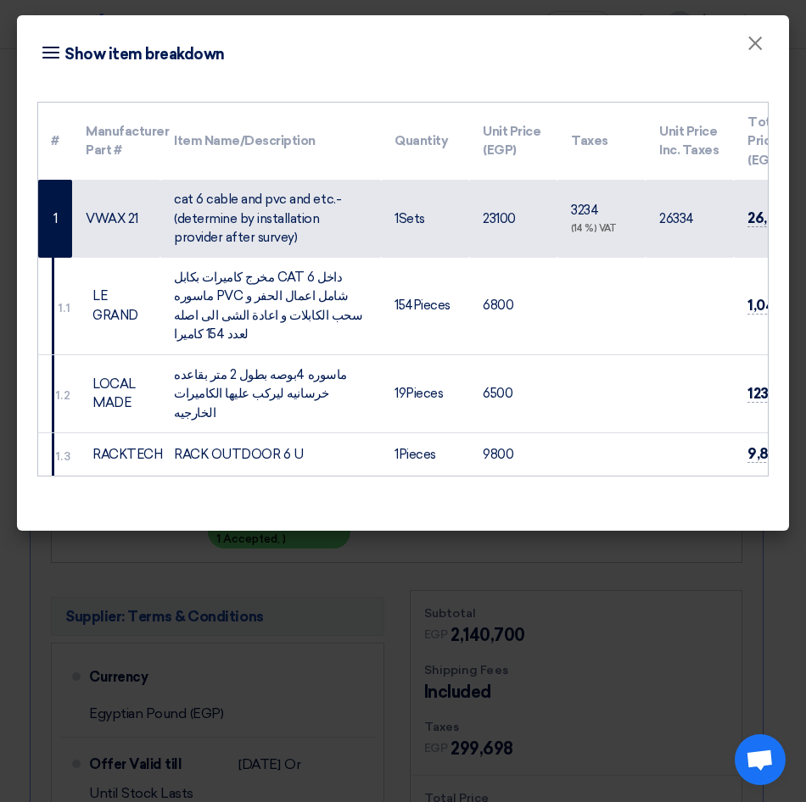
copy td "23100"
click at [496, 282] on td "6800" at bounding box center [513, 307] width 88 height 98
copy td "6800"
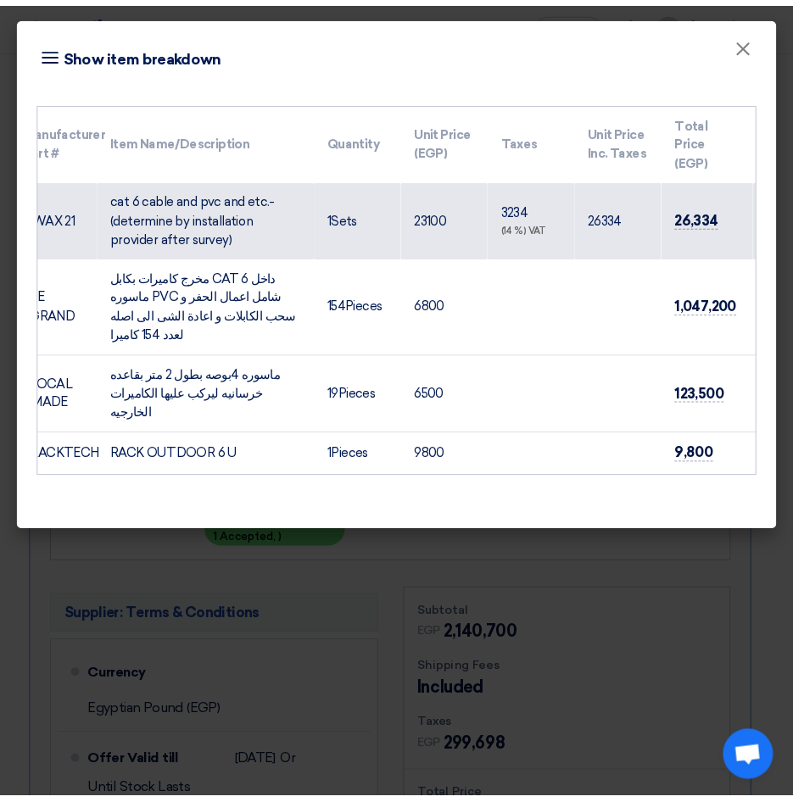
scroll to position [0, 148]
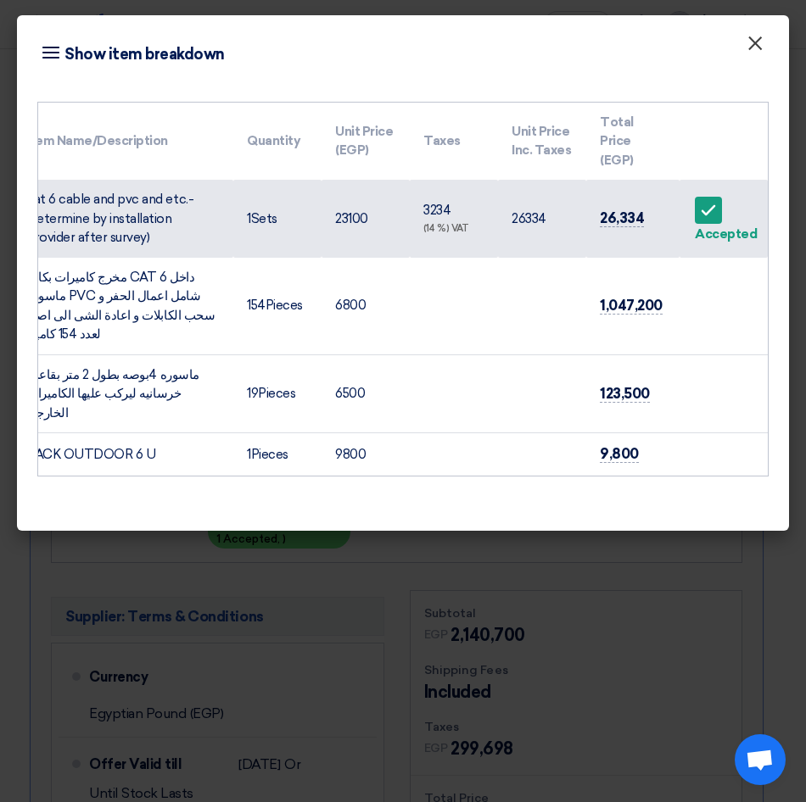
drag, startPoint x: 754, startPoint y: 46, endPoint x: 735, endPoint y: 58, distance: 22.8
click at [754, 46] on span "×" at bounding box center [754, 48] width 17 height 34
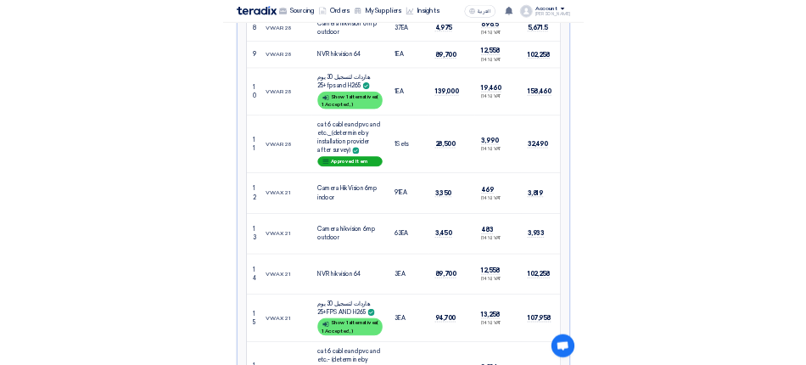
scroll to position [1442, 0]
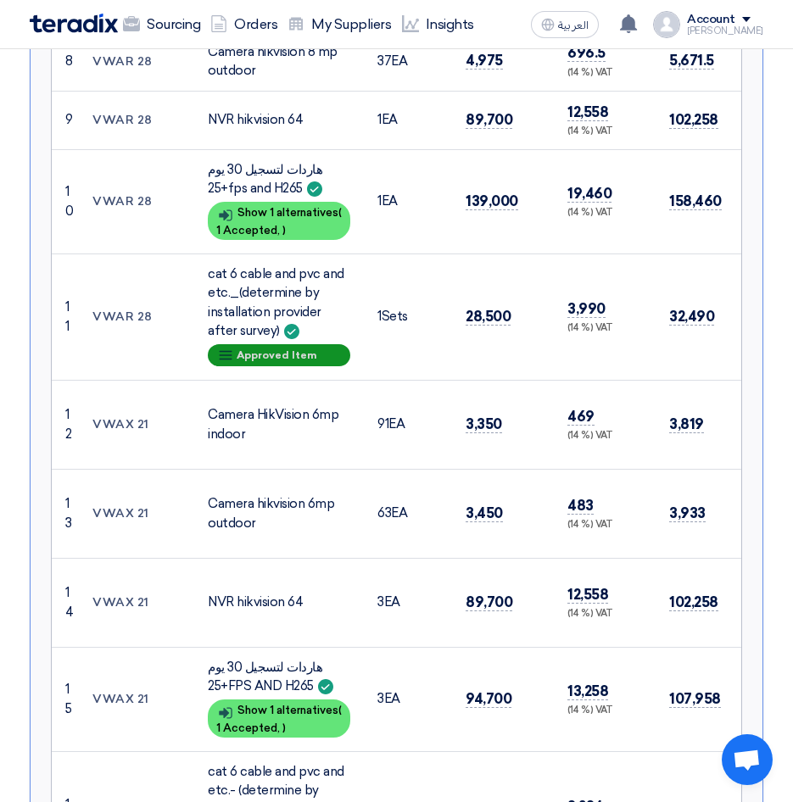
click at [266, 366] on div "Breakdown Approved Item" at bounding box center [279, 355] width 142 height 22
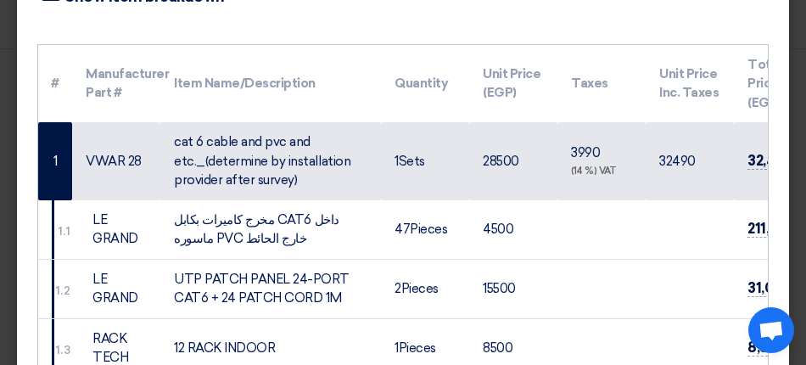
scroll to position [85, 0]
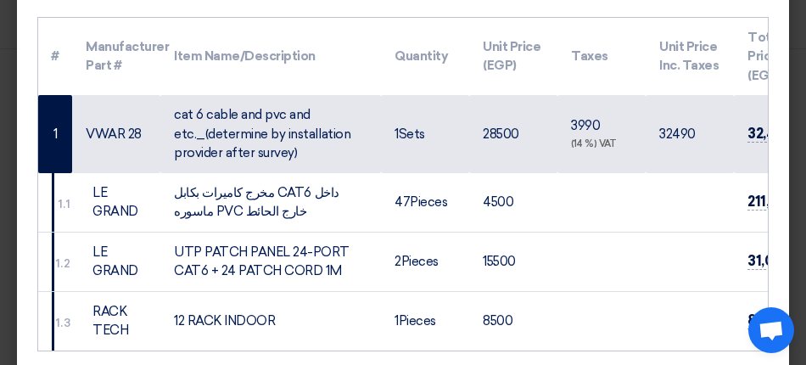
click at [512, 115] on td "28500" at bounding box center [513, 134] width 88 height 78
copy td "28500"
click at [498, 175] on td "4500" at bounding box center [513, 202] width 88 height 59
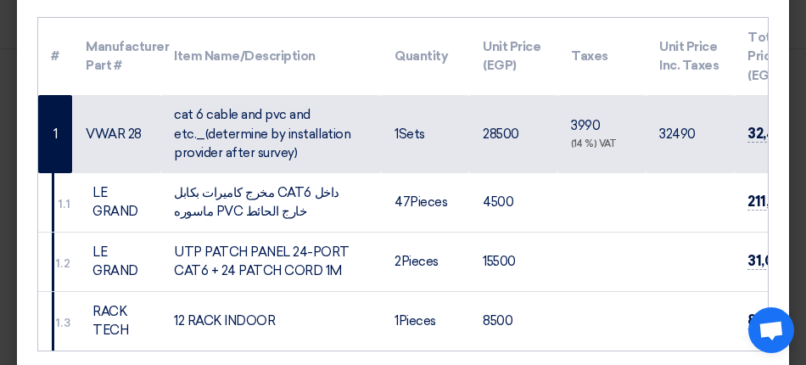
copy td "4500"
click at [503, 238] on td "15500" at bounding box center [513, 261] width 88 height 59
copy td "15500"
click at [504, 303] on td "8500" at bounding box center [513, 320] width 88 height 59
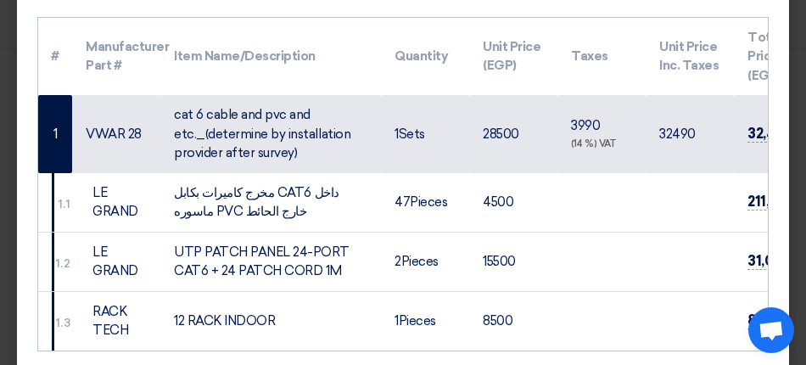
click at [504, 303] on td "8500" at bounding box center [513, 320] width 88 height 59
copy td "8500"
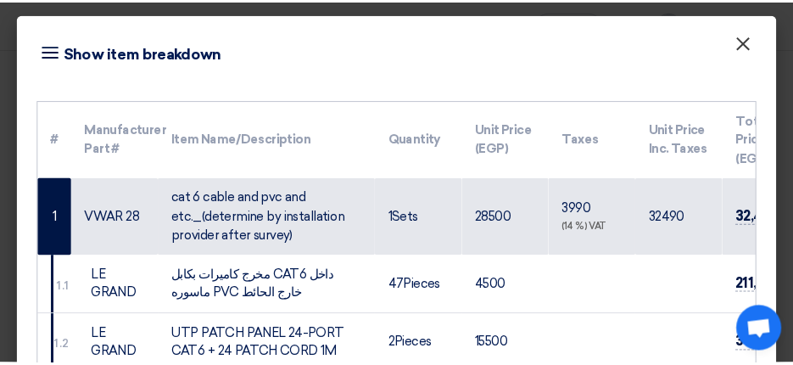
scroll to position [0, 0]
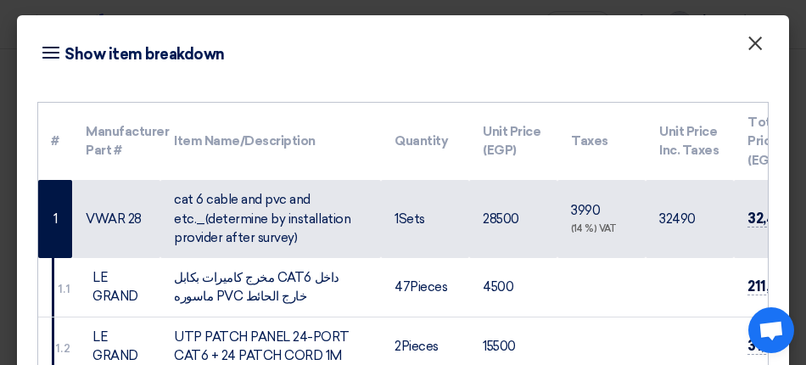
click at [751, 53] on button "×" at bounding box center [755, 44] width 44 height 34
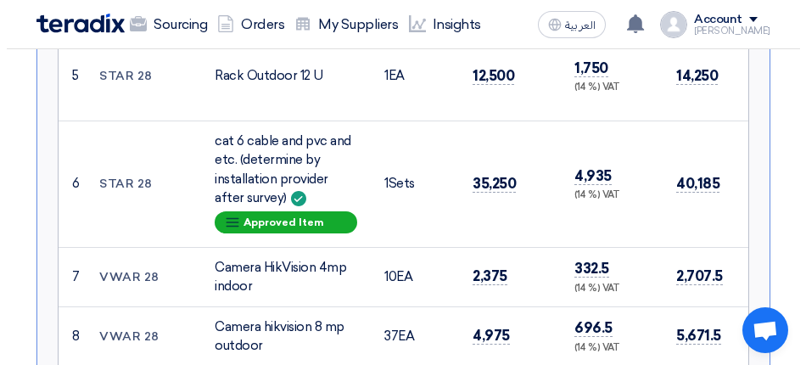
scroll to position [1187, 0]
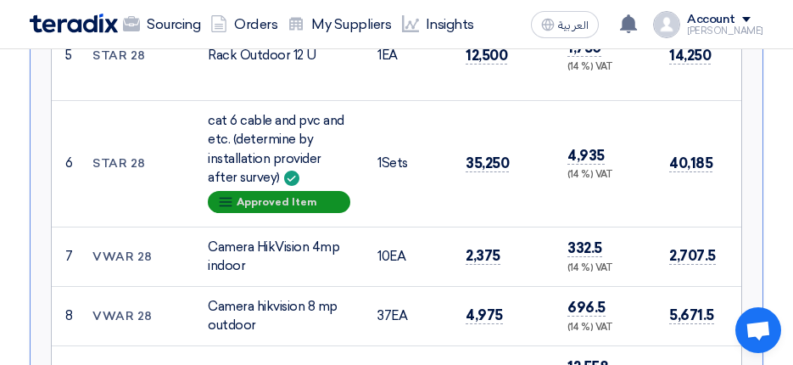
click at [293, 213] on div "Breakdown Approved Item" at bounding box center [279, 202] width 142 height 22
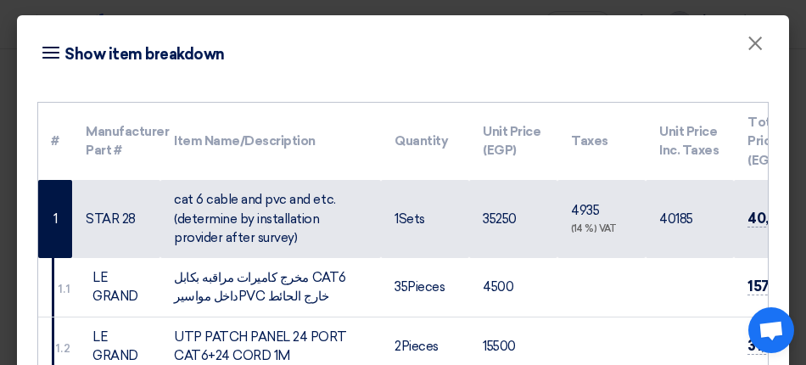
click at [500, 193] on td "35250" at bounding box center [513, 219] width 88 height 78
copy td "35250"
click at [499, 273] on td "4500" at bounding box center [513, 287] width 88 height 59
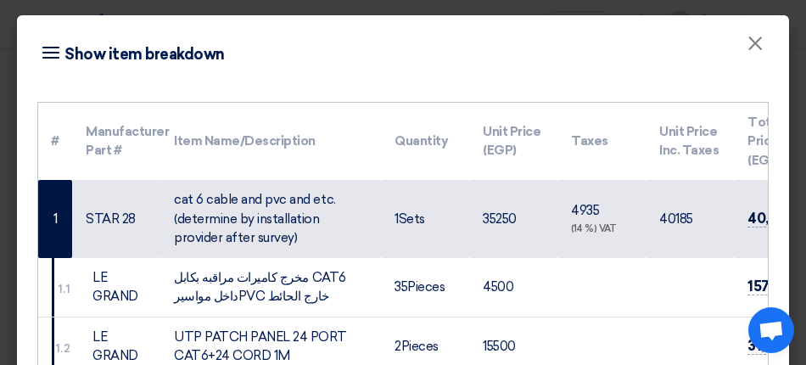
copy td "4500"
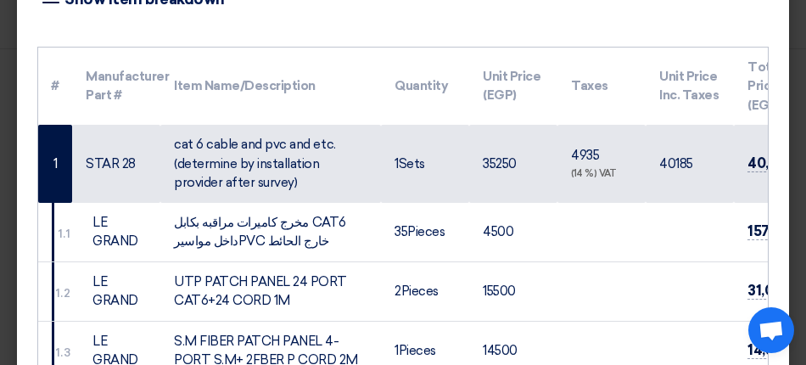
scroll to position [85, 0]
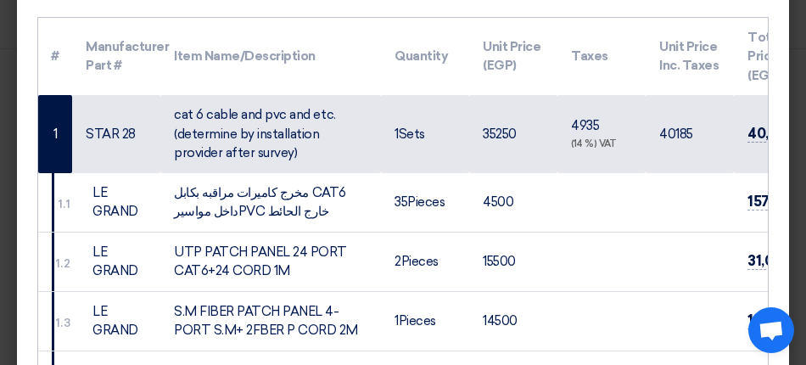
click at [497, 307] on td "14500" at bounding box center [513, 320] width 88 height 59
click at [500, 297] on td "14500" at bounding box center [513, 320] width 88 height 59
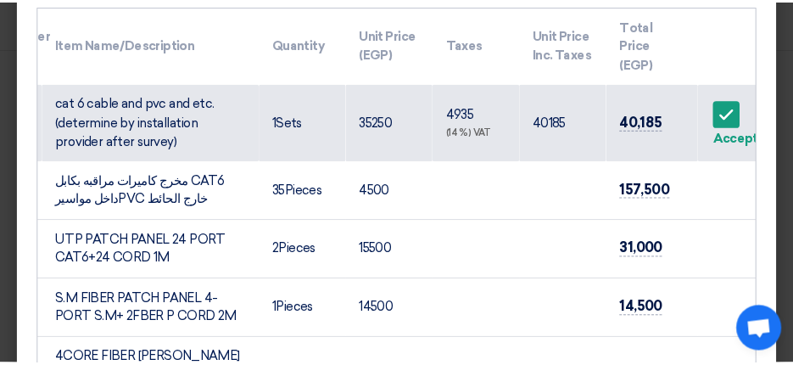
scroll to position [0, 0]
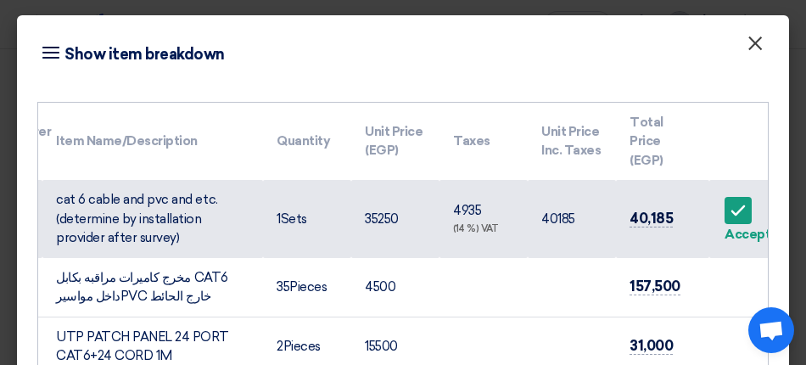
click at [746, 56] on span "×" at bounding box center [754, 48] width 17 height 34
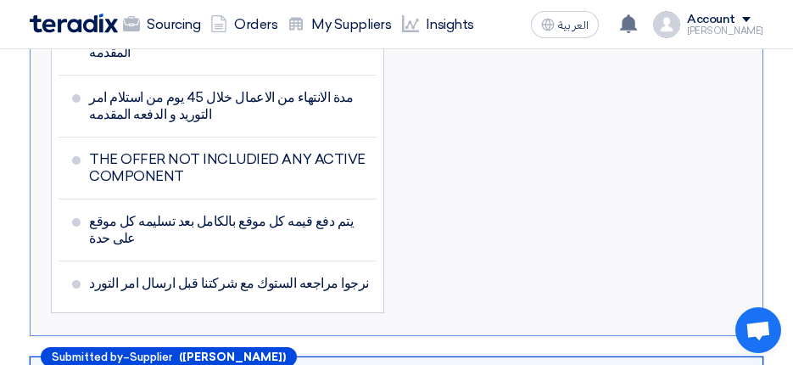
scroll to position [3393, 0]
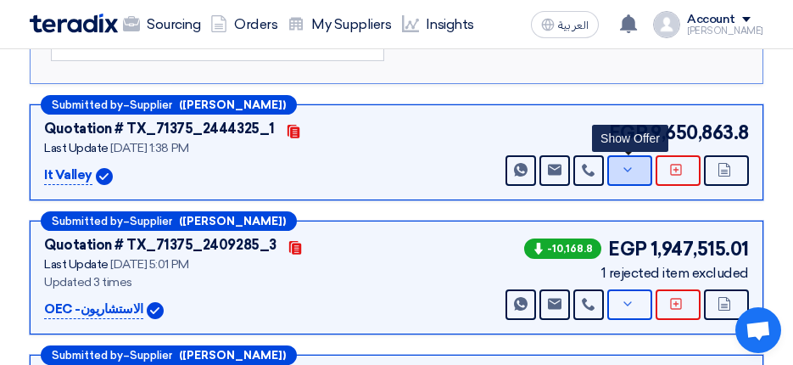
click at [634, 155] on button "Show Offer" at bounding box center [629, 170] width 45 height 31
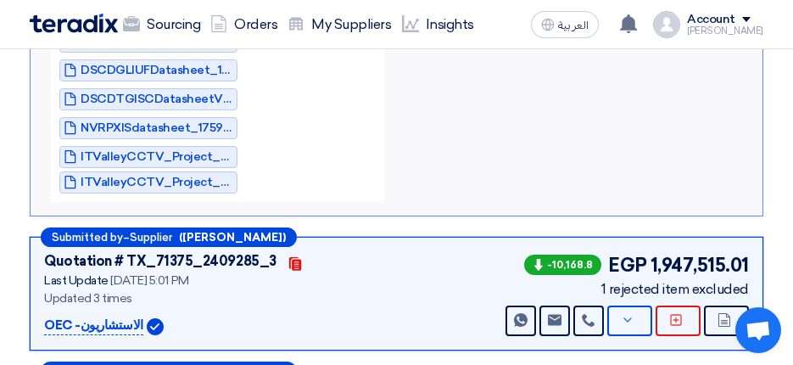
scroll to position [2799, 0]
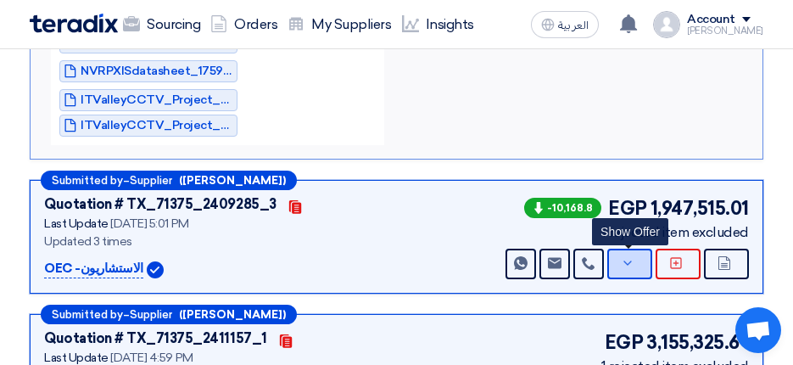
click at [630, 270] on icon at bounding box center [628, 263] width 14 height 14
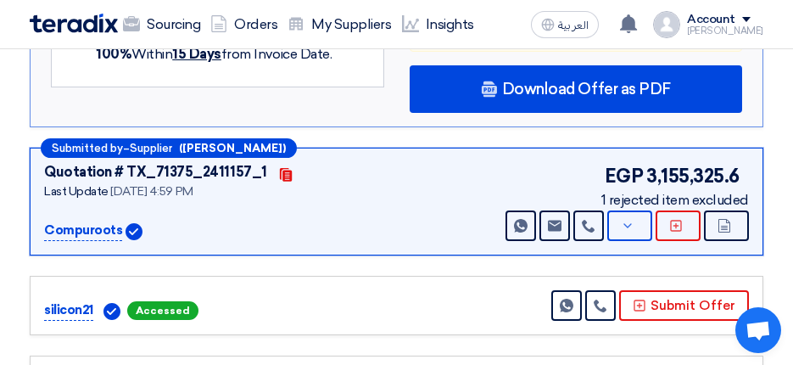
scroll to position [3732, 0]
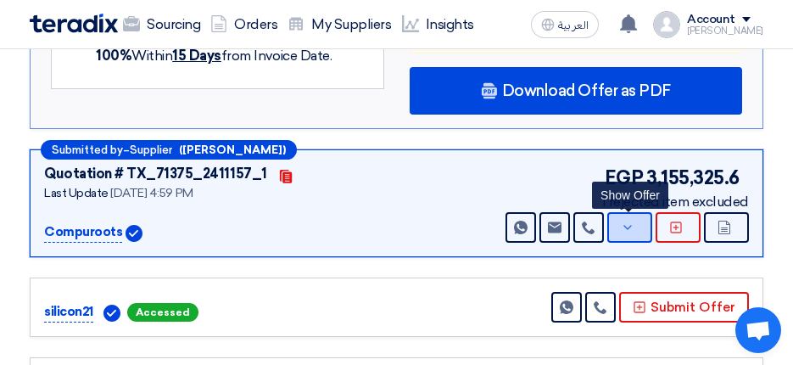
click at [621, 221] on icon at bounding box center [628, 228] width 14 height 14
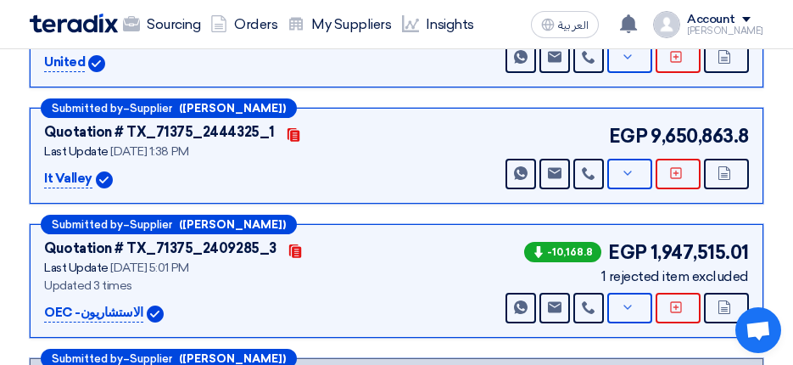
scroll to position [424, 0]
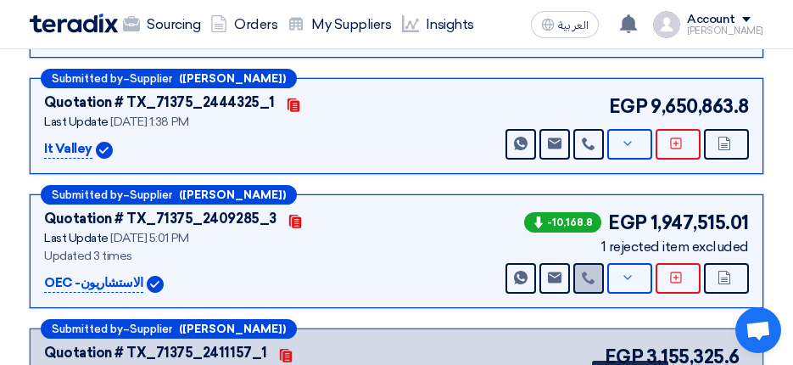
click at [592, 284] on use at bounding box center [588, 277] width 13 height 13
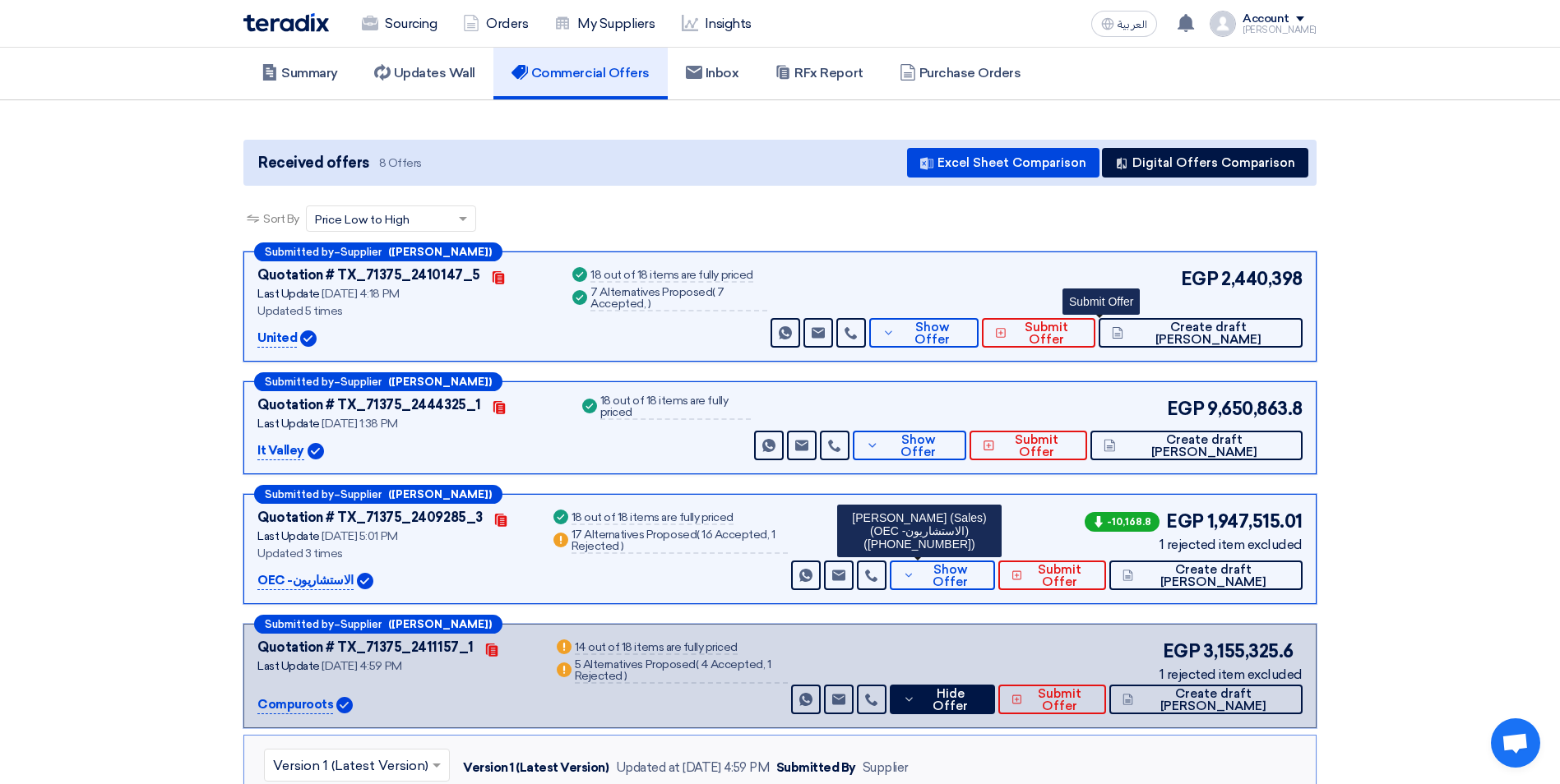
scroll to position [0, 0]
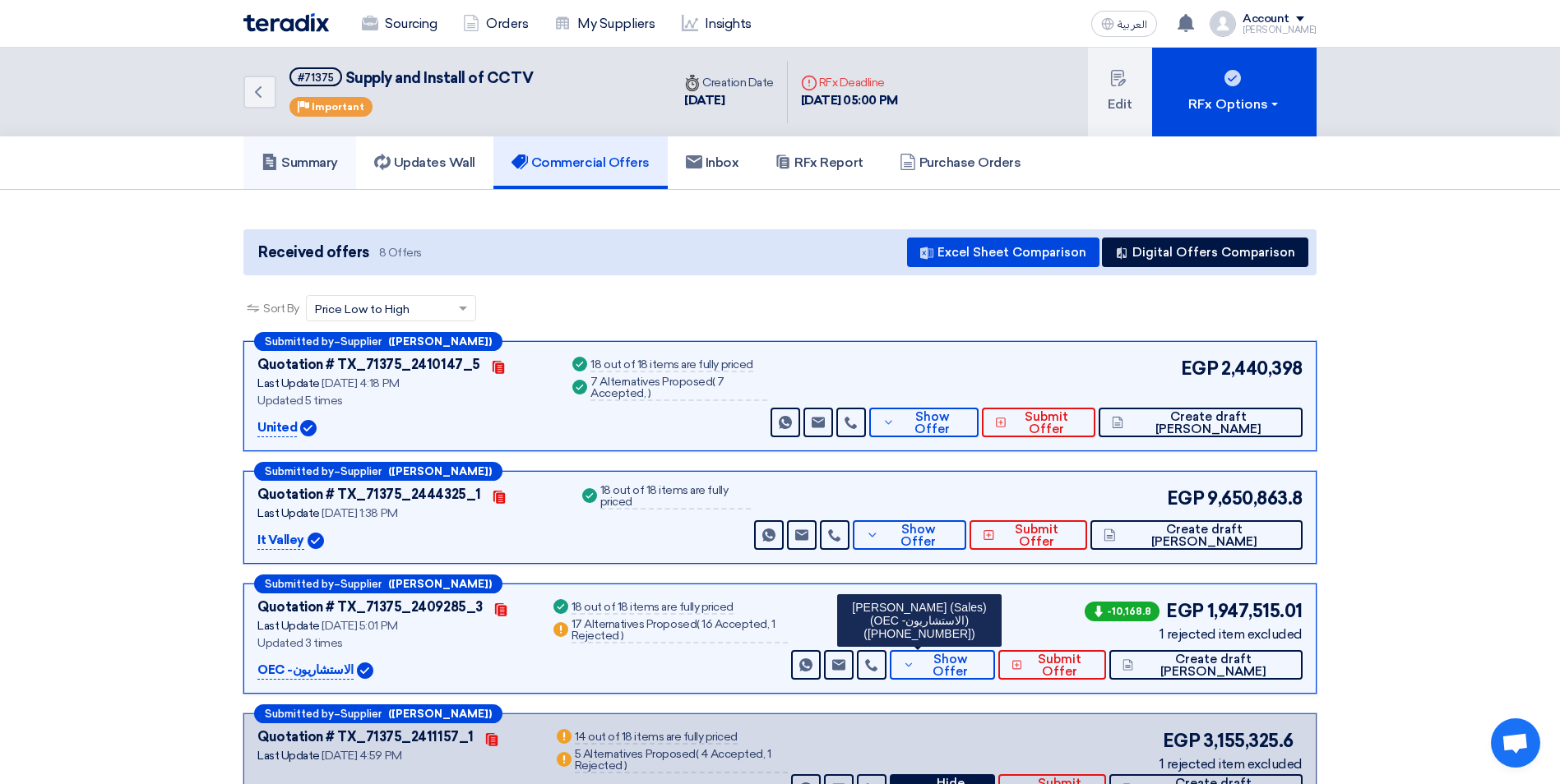
click at [317, 159] on h5 "Summary" at bounding box center [300, 162] width 77 height 16
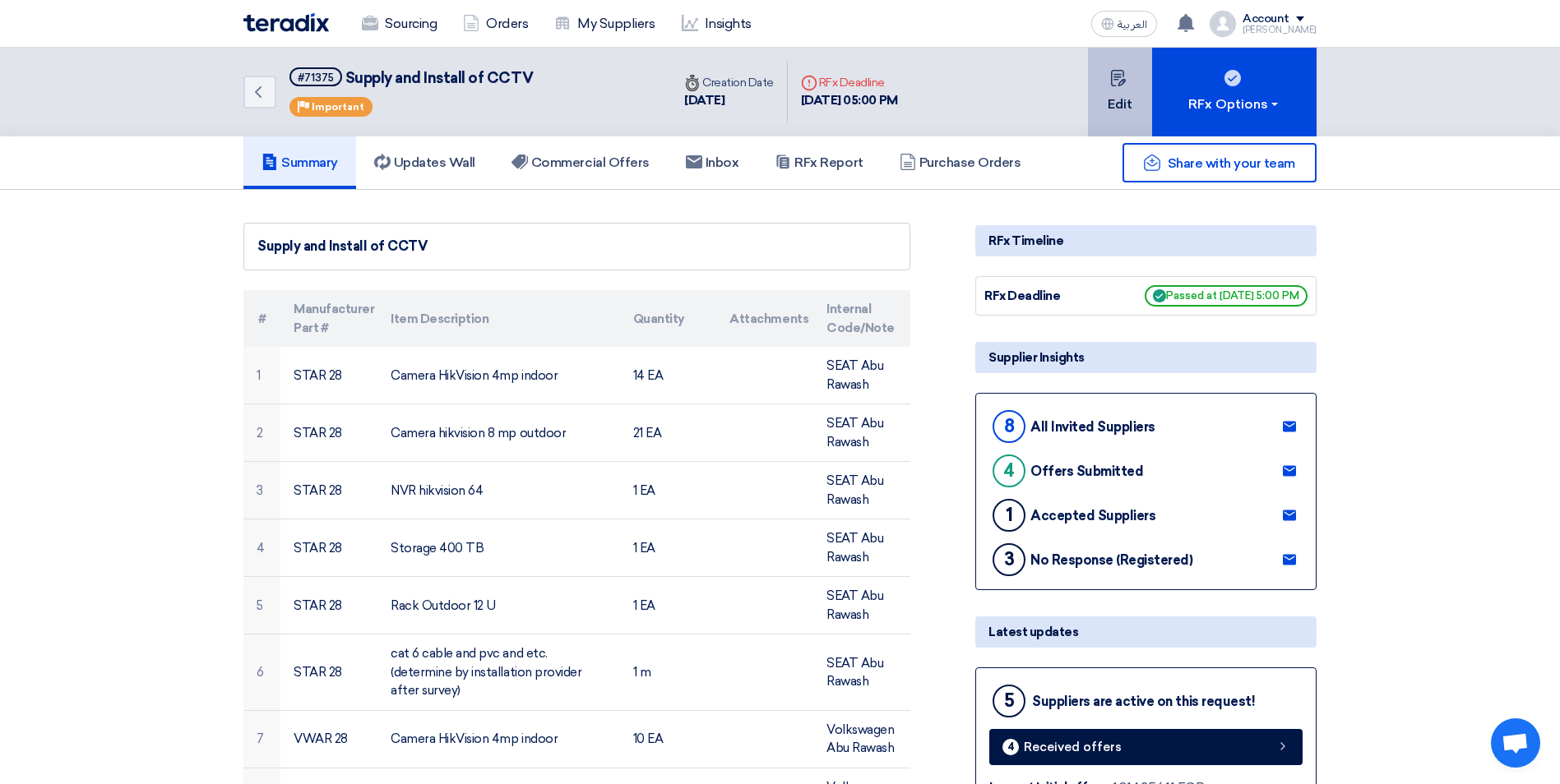
click at [1134, 95] on button "Edit" at bounding box center [1120, 92] width 64 height 89
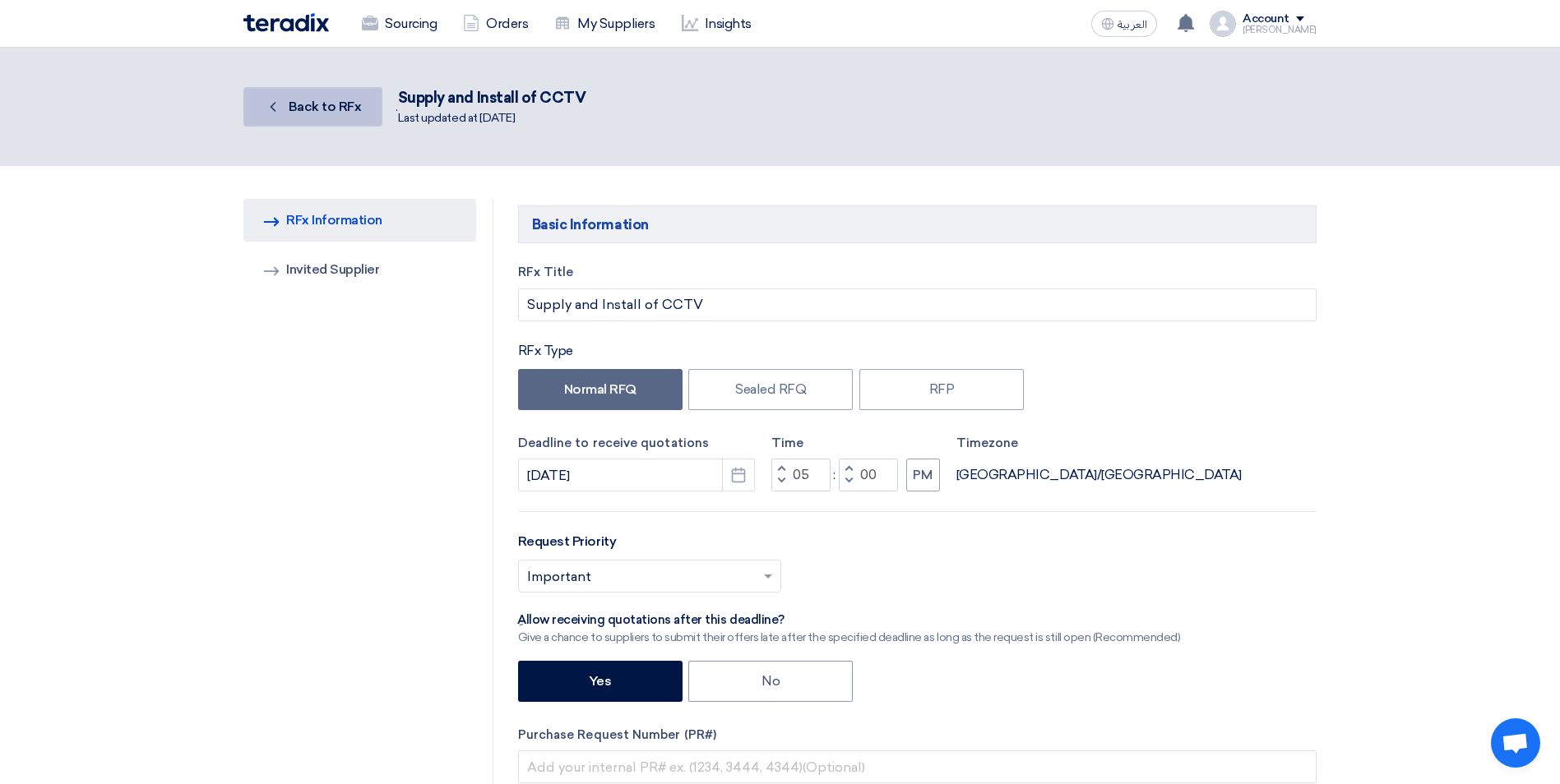
click at [296, 104] on span "Back to RFx" at bounding box center [325, 107] width 73 height 16
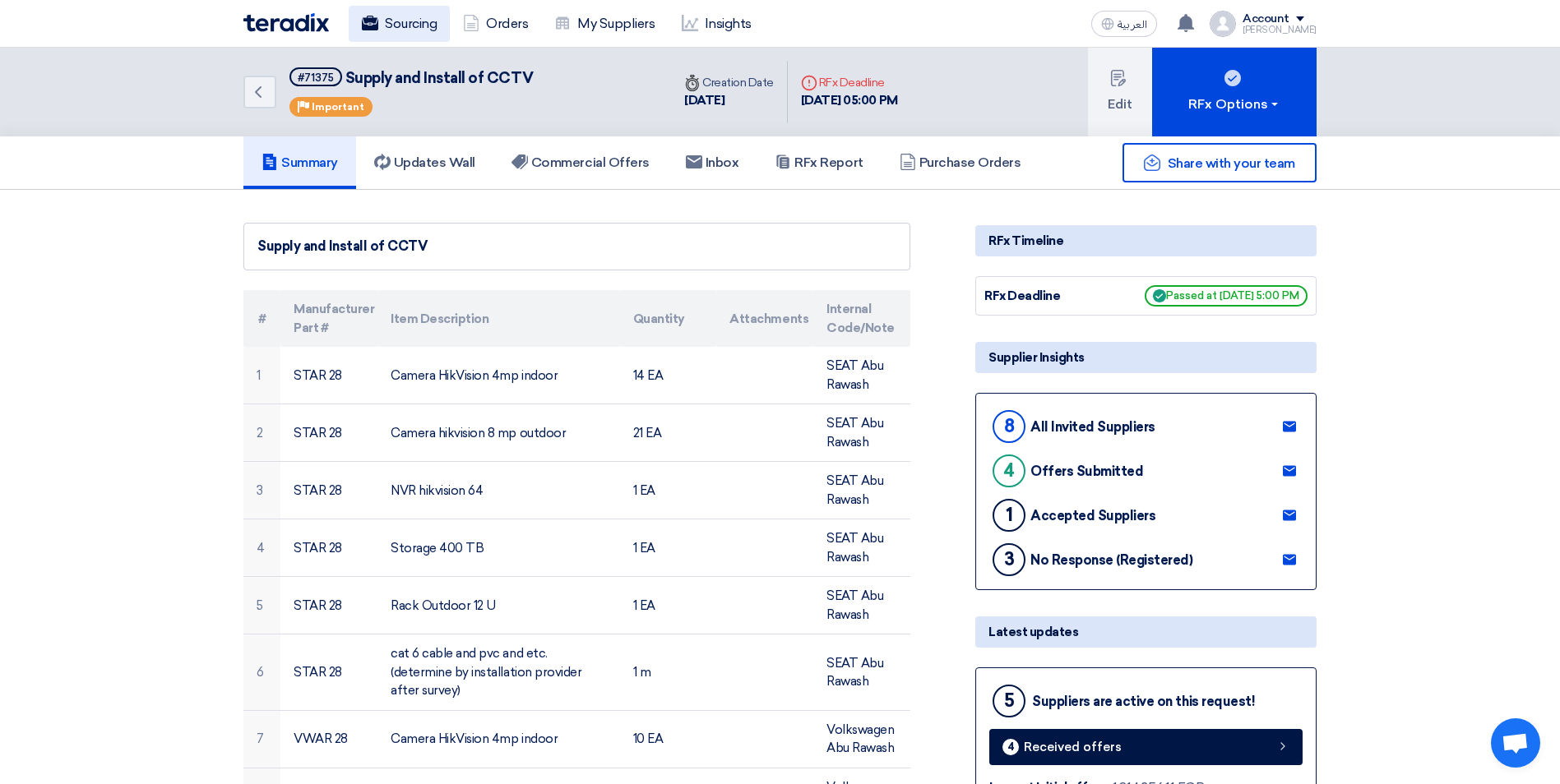
click at [422, 20] on link "Sourcing" at bounding box center [399, 23] width 101 height 36
